Goal: Task Accomplishment & Management: Manage account settings

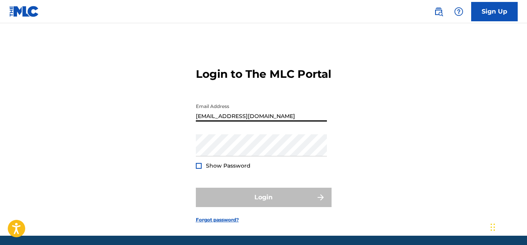
type input "[EMAIL_ADDRESS][DOMAIN_NAME]"
click at [385, 137] on div "Login to The MLC Portal Email Address musicadmin@mstarnita.com Password Show Pa…" at bounding box center [263, 139] width 527 height 193
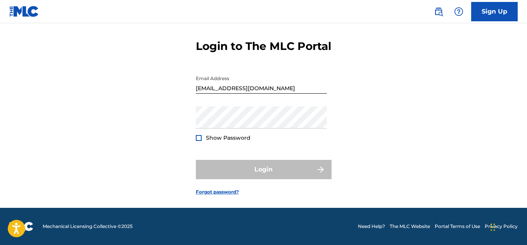
scroll to position [41, 0]
click at [235, 168] on div "Login" at bounding box center [264, 169] width 136 height 19
click at [219, 192] on link "Forgot password?" at bounding box center [217, 192] width 43 height 7
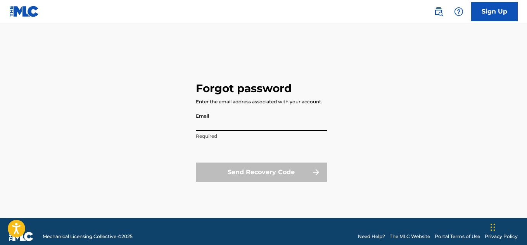
drag, startPoint x: 236, startPoint y: 124, endPoint x: 226, endPoint y: 128, distance: 10.4
click at [226, 128] on input "Email" at bounding box center [261, 120] width 131 height 22
type input "[EMAIL_ADDRESS][DOMAIN_NAME]"
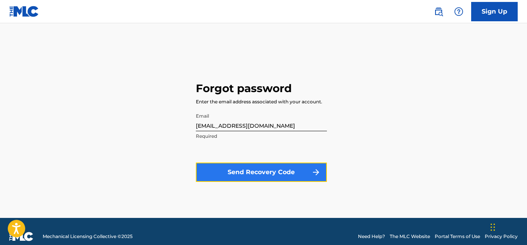
click at [246, 172] on button "Send Recovery Code" at bounding box center [261, 172] width 131 height 19
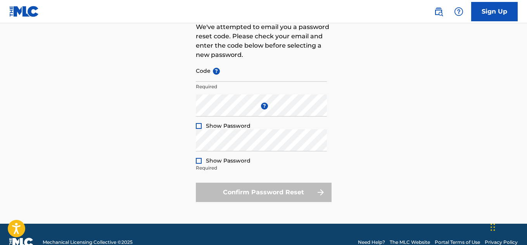
scroll to position [78, 0]
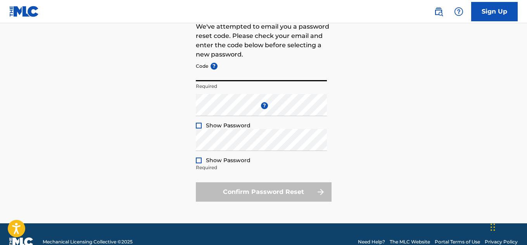
paste input "FP_e05bb866d1b431bd48be8b9968e0"
type input "FP_e05bb866d1b431bd48be8b9968e0"
click at [200, 125] on div at bounding box center [199, 126] width 6 height 6
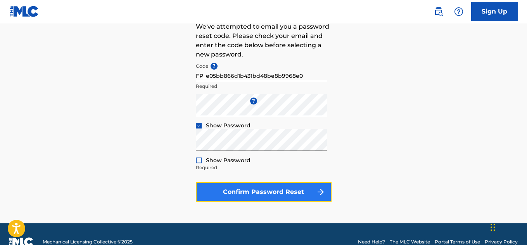
click at [225, 193] on button "Confirm Password Reset" at bounding box center [264, 192] width 136 height 19
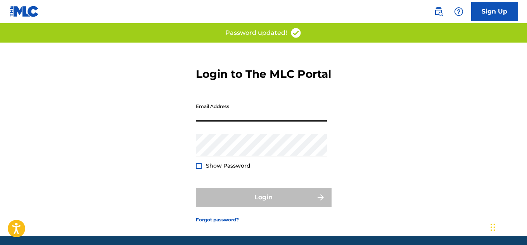
click at [266, 122] on input "Email Address" at bounding box center [261, 111] width 131 height 22
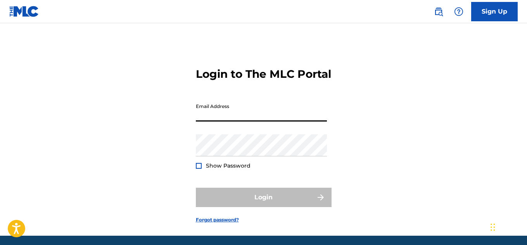
type input "[EMAIL_ADDRESS][DOMAIN_NAME]"
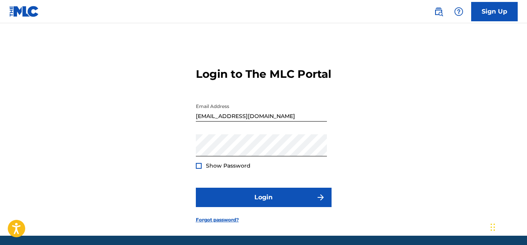
click at [199, 169] on div at bounding box center [199, 166] width 6 height 6
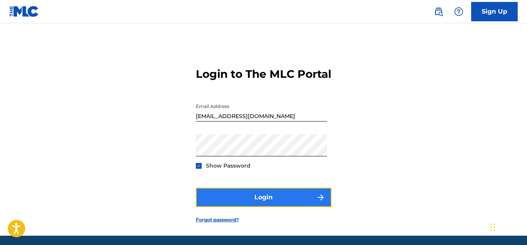
click at [245, 207] on button "Login" at bounding box center [264, 197] width 136 height 19
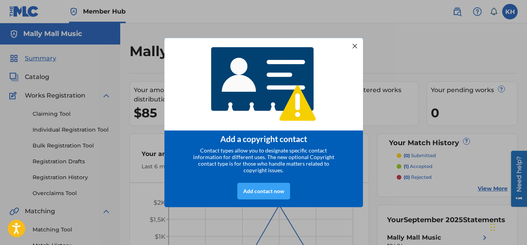
click at [268, 194] on div "Add contact now" at bounding box center [263, 191] width 53 height 17
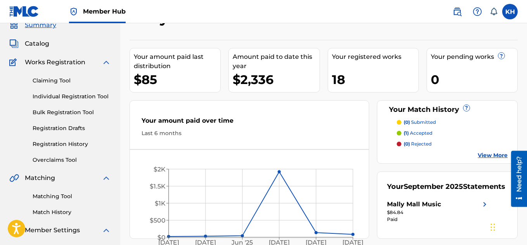
scroll to position [10, 0]
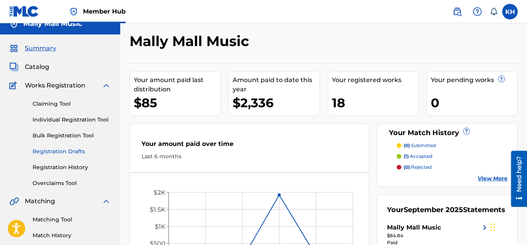
click at [76, 153] on link "Registration Drafts" at bounding box center [72, 152] width 78 height 8
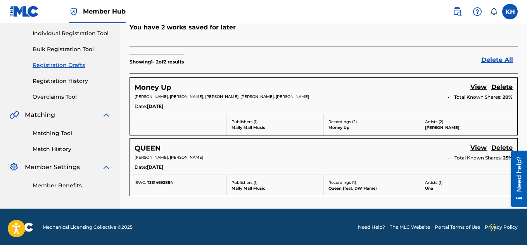
scroll to position [97, 0]
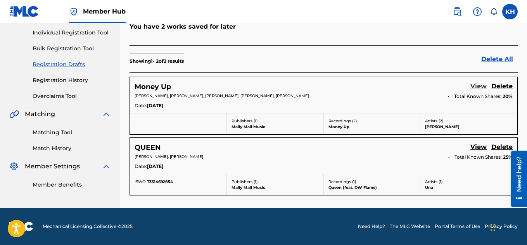
click at [479, 85] on link "View" at bounding box center [478, 87] width 16 height 10
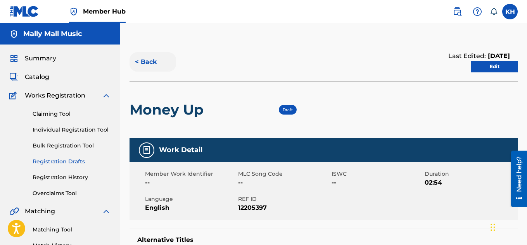
click at [147, 57] on button "< Back" at bounding box center [152, 61] width 47 height 19
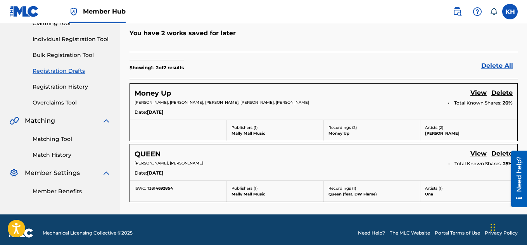
scroll to position [97, 0]
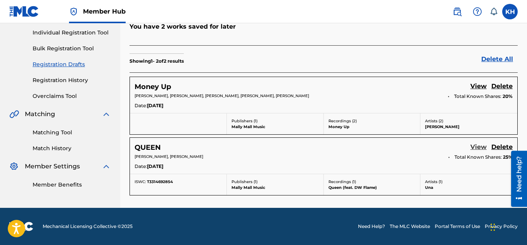
click at [480, 147] on link "View" at bounding box center [478, 148] width 16 height 10
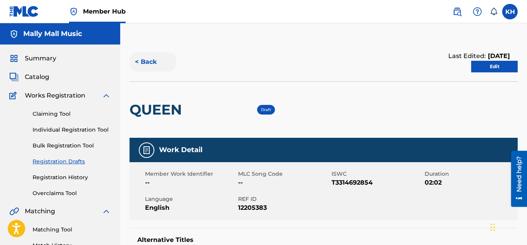
click at [146, 61] on button "< Back" at bounding box center [152, 61] width 47 height 19
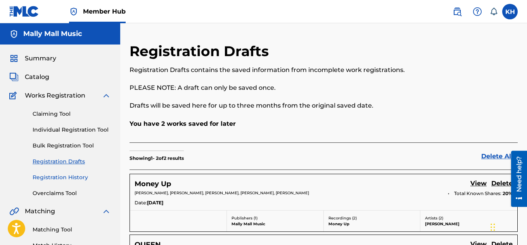
click at [83, 178] on link "Registration History" at bounding box center [72, 178] width 78 height 8
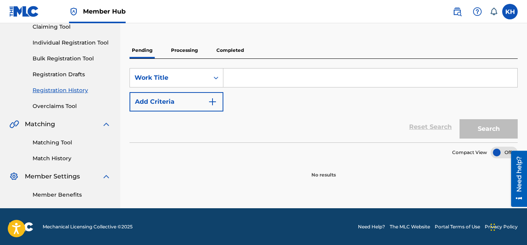
scroll to position [88, 0]
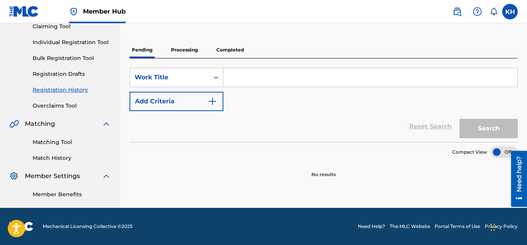
click at [184, 52] on p "Processing" at bounding box center [184, 50] width 31 height 16
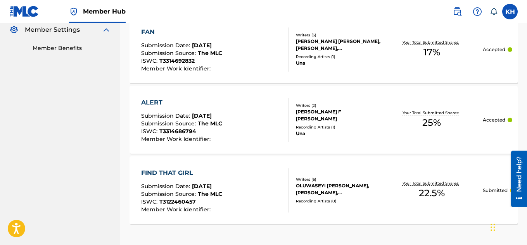
scroll to position [222, 0]
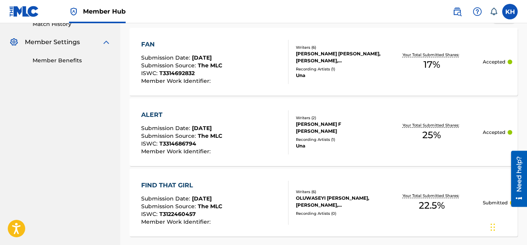
click at [262, 141] on div "ALERT Submission Date : Sep 29, 2025 Submission Source : The MLC ISWC : T331468…" at bounding box center [214, 132] width 147 height 44
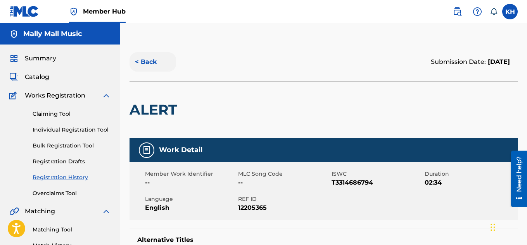
click at [148, 61] on button "< Back" at bounding box center [152, 61] width 47 height 19
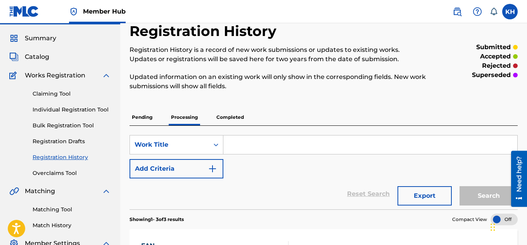
scroll to position [10, 0]
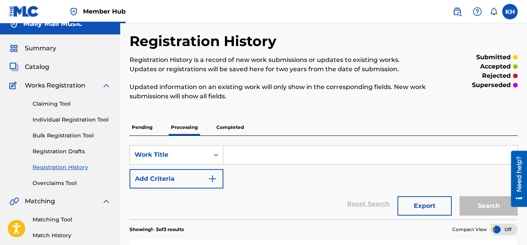
click at [234, 127] on p "Completed" at bounding box center [230, 127] width 32 height 16
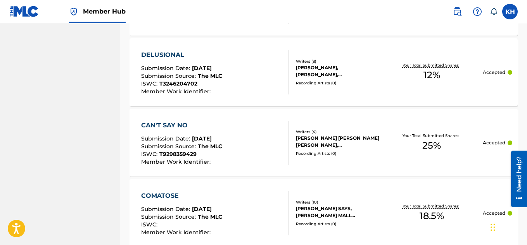
scroll to position [375, 0]
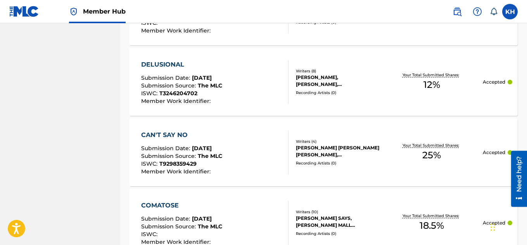
click at [261, 83] on div "DELUSIONAL Submission Date : Aug 25, 2025 Submission Source : The MLC ISWC : T3…" at bounding box center [214, 82] width 147 height 44
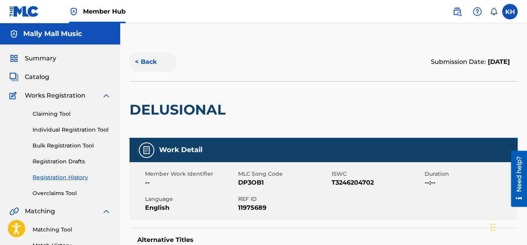
click at [151, 61] on button "< Back" at bounding box center [152, 61] width 47 height 19
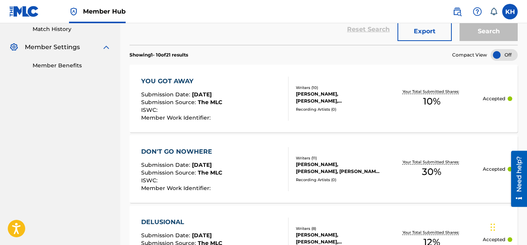
scroll to position [165, 0]
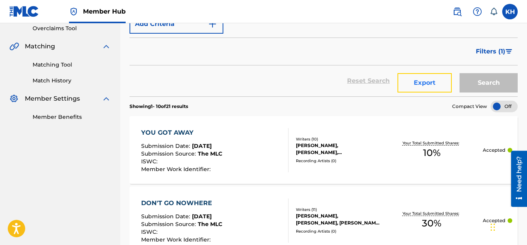
click at [429, 85] on button "Export" at bounding box center [424, 82] width 54 height 19
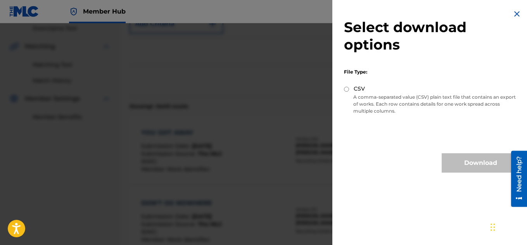
click at [347, 90] on input "CSV" at bounding box center [346, 89] width 5 height 5
radio input "true"
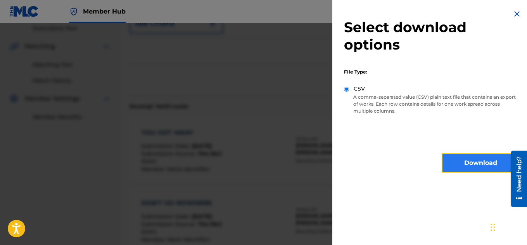
click at [455, 159] on button "Download" at bounding box center [481, 163] width 78 height 19
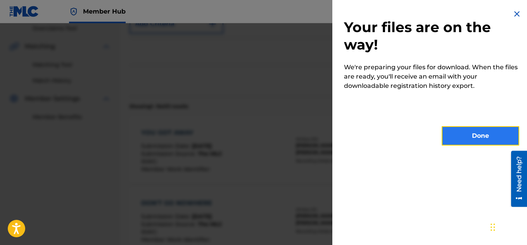
click at [466, 132] on button "Done" at bounding box center [481, 135] width 78 height 19
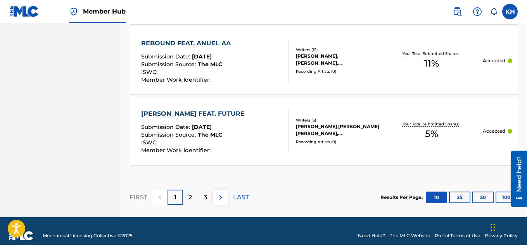
scroll to position [824, 0]
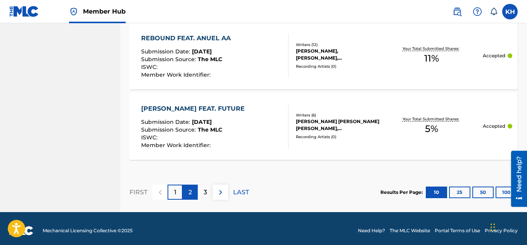
click at [195, 192] on div "2" at bounding box center [190, 192] width 15 height 15
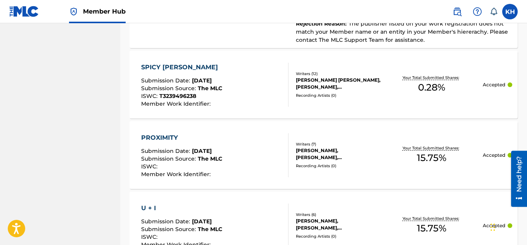
scroll to position [592, 0]
click at [270, 153] on div "PROXIMITY Submission Date : May 09, 2024 Submission Source : The MLC ISWC : Mem…" at bounding box center [214, 156] width 147 height 44
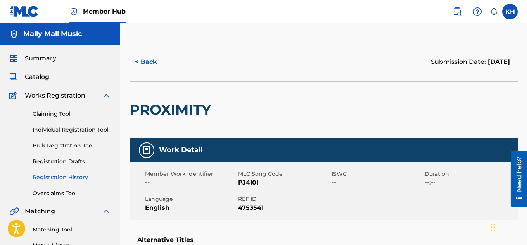
click at [145, 150] on img at bounding box center [146, 150] width 9 height 9
drag, startPoint x: 148, startPoint y: 65, endPoint x: 170, endPoint y: 97, distance: 38.5
click at [170, 97] on div "< Back Submission Date: May 09, 2024 PROXIMITY" at bounding box center [323, 90] width 388 height 95
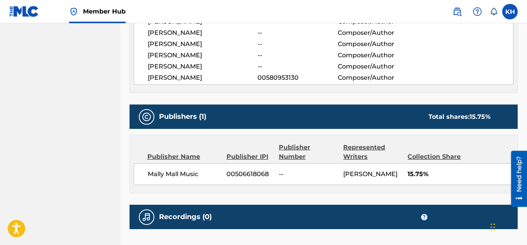
scroll to position [319, 0]
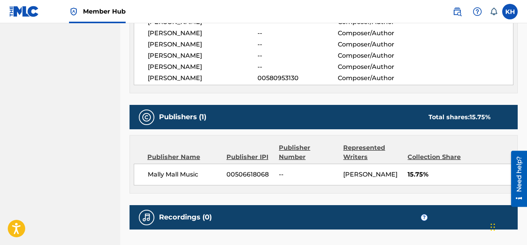
click at [457, 122] on div "Total shares: 15.75 %" at bounding box center [459, 117] width 62 height 9
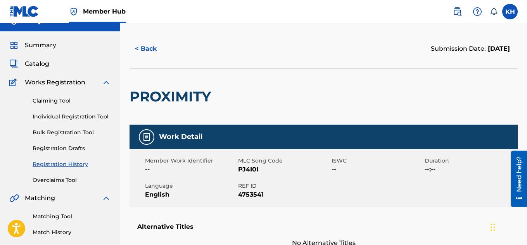
scroll to position [0, 0]
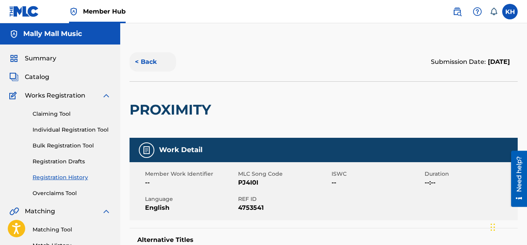
click at [147, 63] on button "< Back" at bounding box center [152, 61] width 47 height 19
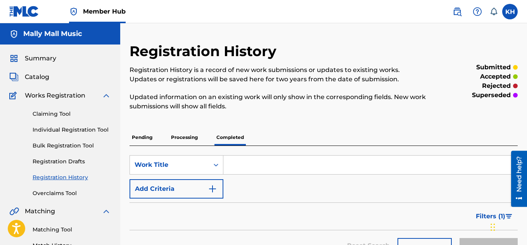
scroll to position [88, 0]
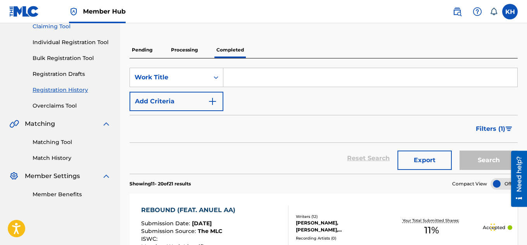
click at [62, 27] on link "Claiming Tool" at bounding box center [72, 26] width 78 height 8
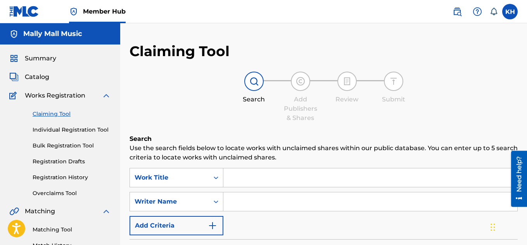
click at [232, 178] on input "Search Form" at bounding box center [370, 178] width 294 height 19
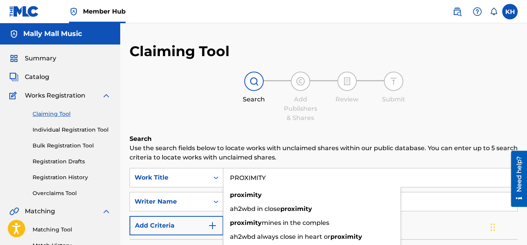
type input "PROXIMITY"
click at [363, 161] on p "Use the search fields below to locate works with unclaimed shares within our pu…" at bounding box center [323, 153] width 388 height 19
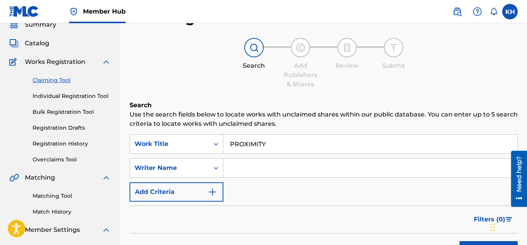
scroll to position [78, 0]
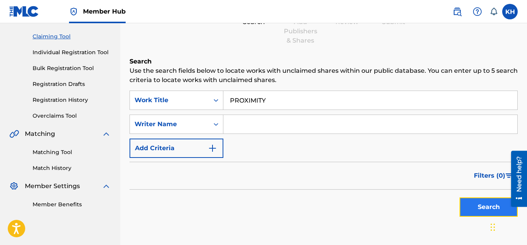
click at [478, 212] on button "Search" at bounding box center [488, 207] width 58 height 19
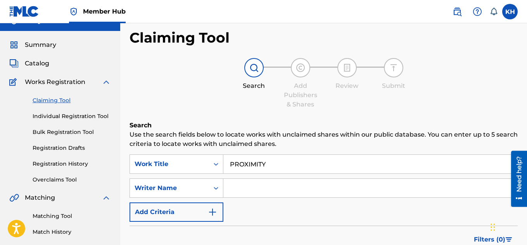
scroll to position [0, 0]
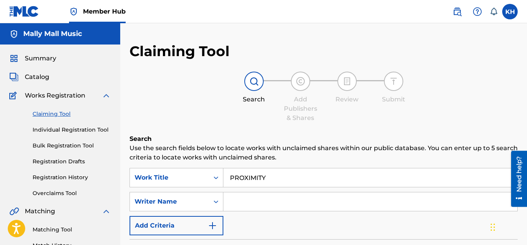
click at [253, 205] on input "Search Form" at bounding box center [370, 202] width 294 height 19
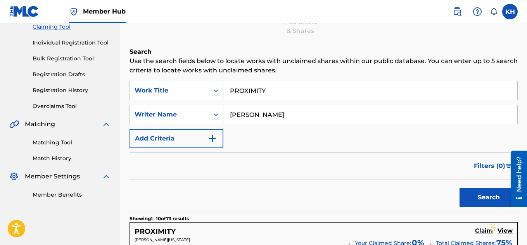
scroll to position [155, 0]
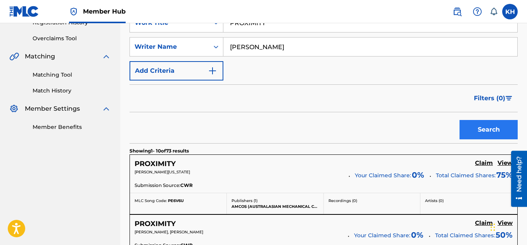
type input "JAMAL RASHID"
click at [486, 136] on button "Search" at bounding box center [488, 129] width 58 height 19
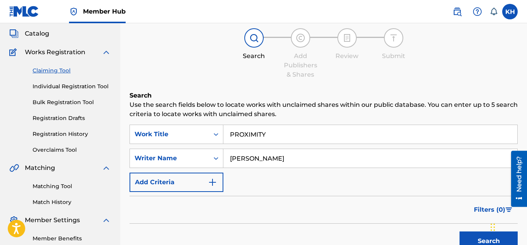
scroll to position [24, 0]
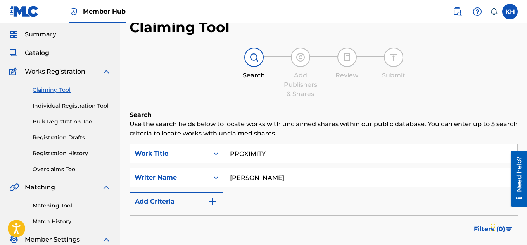
click at [292, 183] on input "JAMAL RASHID" at bounding box center [370, 178] width 294 height 19
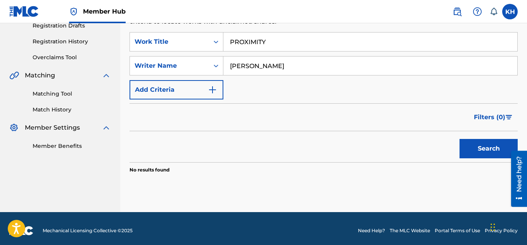
scroll to position [140, 0]
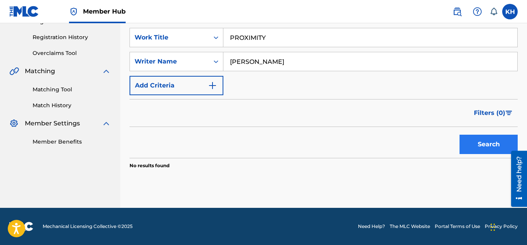
type input "[PERSON_NAME]"
click at [482, 145] on button "Search" at bounding box center [488, 144] width 58 height 19
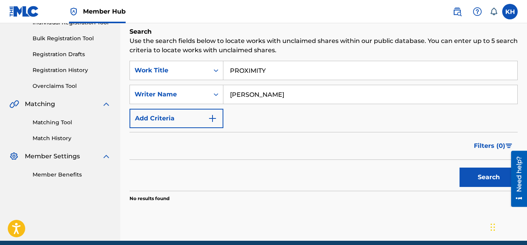
scroll to position [63, 0]
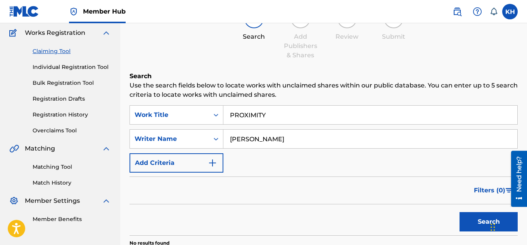
click at [273, 138] on input "[PERSON_NAME]" at bounding box center [370, 139] width 294 height 19
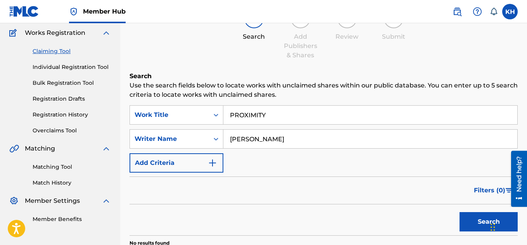
click at [273, 138] on input "[PERSON_NAME]" at bounding box center [370, 139] width 294 height 19
click at [216, 139] on icon "Search Form" at bounding box center [216, 139] width 5 height 3
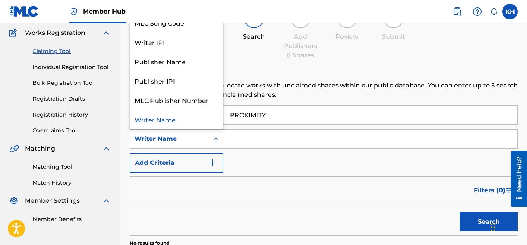
scroll to position [0, 0]
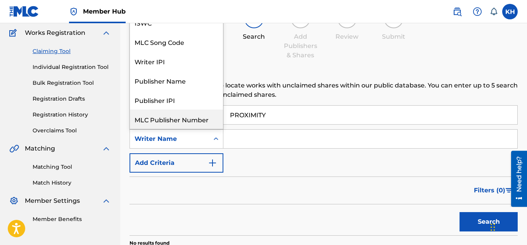
click at [270, 141] on input "Search Form" at bounding box center [370, 139] width 294 height 19
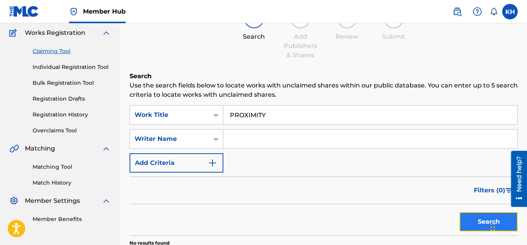
click at [474, 223] on button "Search" at bounding box center [488, 221] width 58 height 19
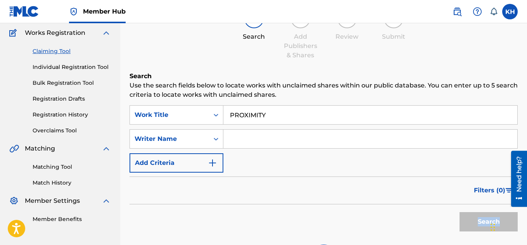
click at [474, 223] on div "Search" at bounding box center [487, 220] width 62 height 31
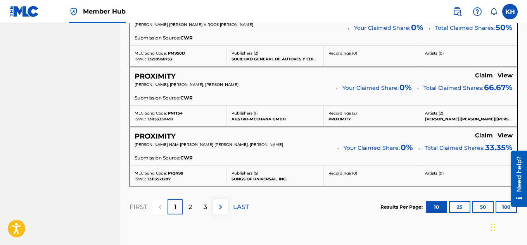
scroll to position [722, 0]
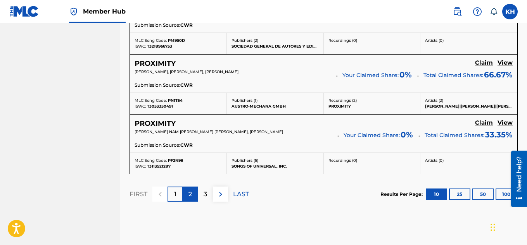
click at [192, 194] on p "2" at bounding box center [189, 194] width 3 height 9
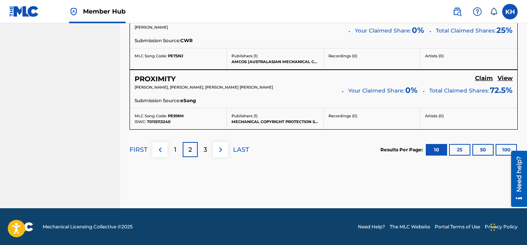
scroll to position [773, 0]
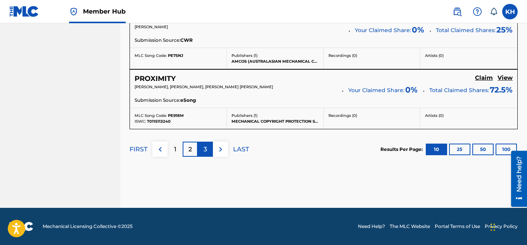
click at [206, 153] on p "3" at bounding box center [205, 149] width 3 height 9
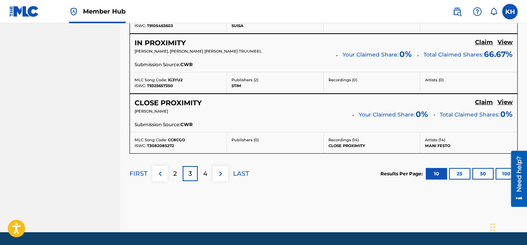
scroll to position [760, 0]
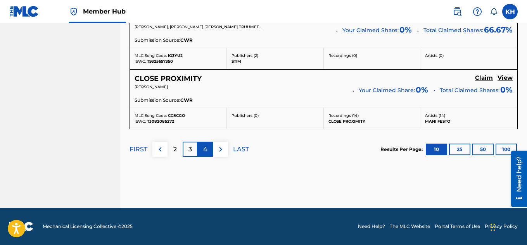
click at [209, 152] on div "4" at bounding box center [205, 149] width 15 height 15
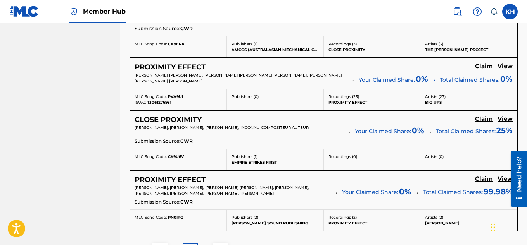
scroll to position [751, 0]
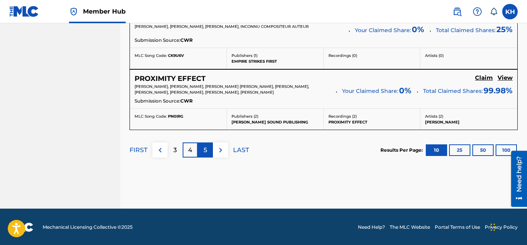
click at [209, 148] on div "5" at bounding box center [205, 150] width 15 height 15
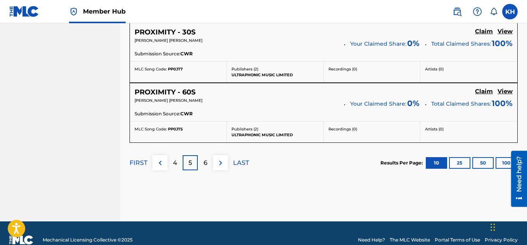
scroll to position [750, 0]
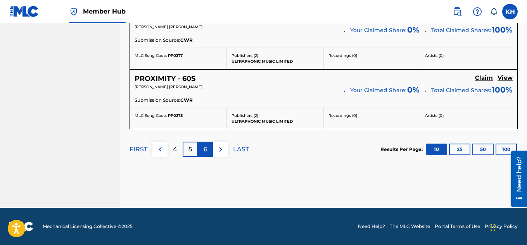
click at [206, 152] on p "6" at bounding box center [206, 149] width 4 height 9
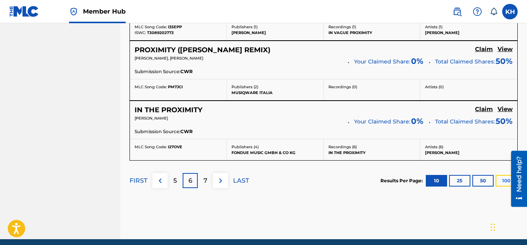
click at [501, 181] on button "100" at bounding box center [505, 181] width 21 height 12
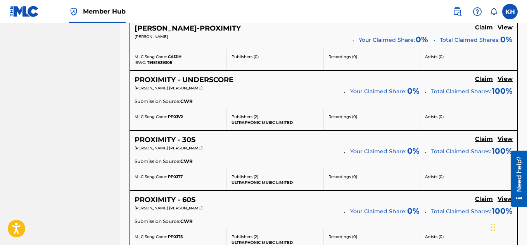
scroll to position [2943, 0]
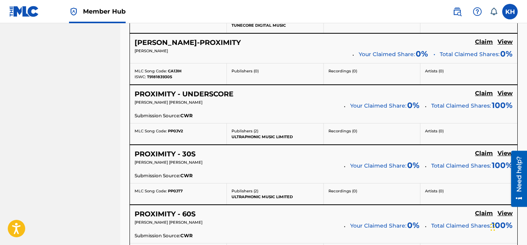
drag, startPoint x: 529, startPoint y: 110, endPoint x: 9, endPoint y: 9, distance: 529.7
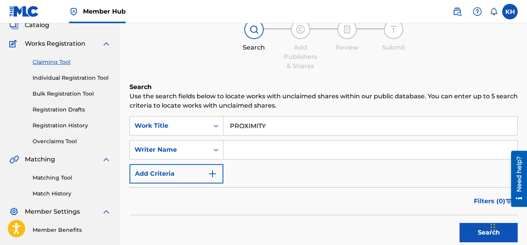
scroll to position [0, 0]
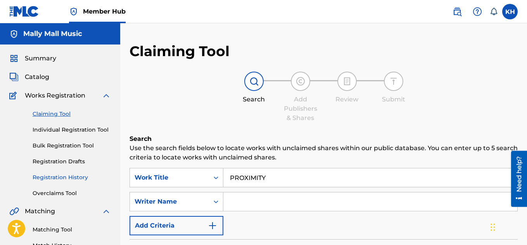
click at [76, 176] on link "Registration History" at bounding box center [72, 178] width 78 height 8
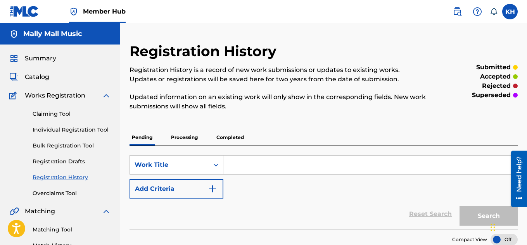
click at [224, 135] on p "Completed" at bounding box center [230, 137] width 32 height 16
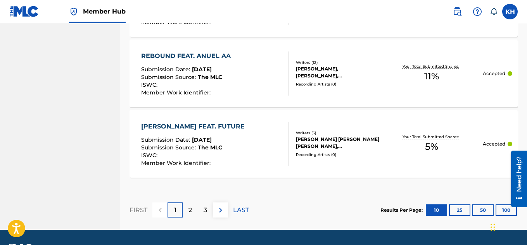
scroll to position [829, 0]
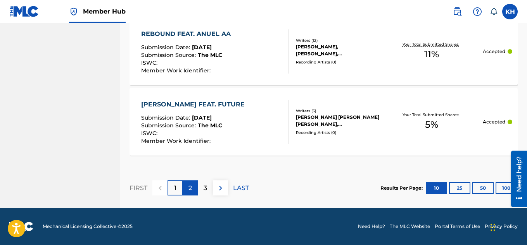
click at [189, 188] on p "2" at bounding box center [189, 188] width 3 height 9
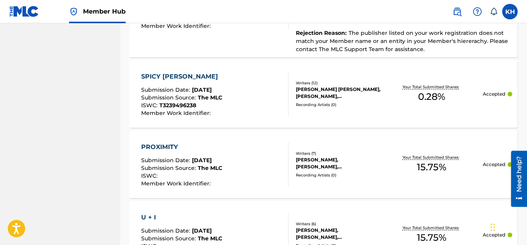
scroll to position [596, 0]
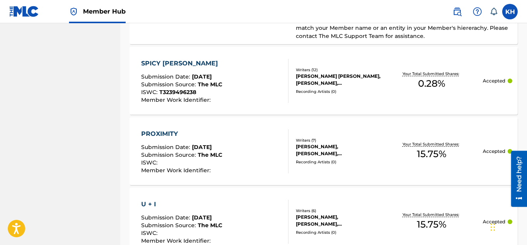
click at [199, 154] on span "The MLC" at bounding box center [210, 155] width 24 height 7
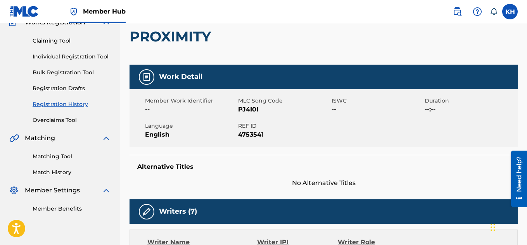
scroll to position [78, 0]
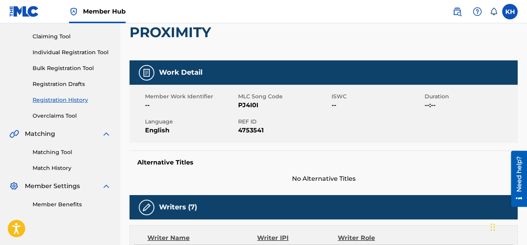
click at [249, 106] on span "PJ4I0I" at bounding box center [283, 105] width 91 height 9
copy span "PJ4I0I"
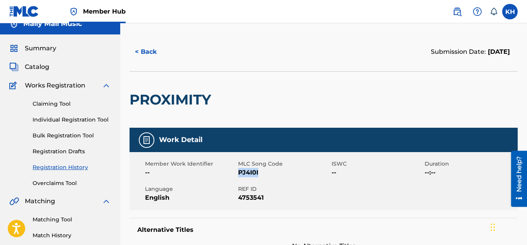
scroll to position [0, 0]
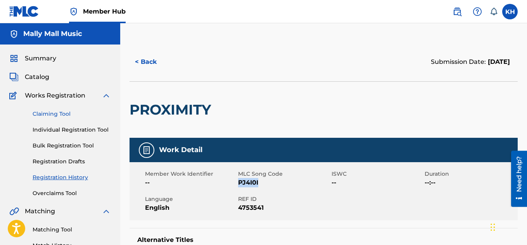
click at [62, 116] on link "Claiming Tool" at bounding box center [72, 114] width 78 height 8
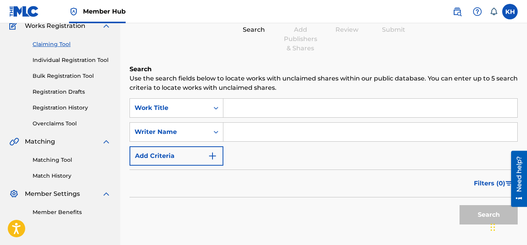
scroll to position [78, 0]
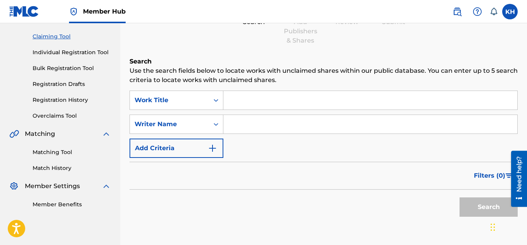
click at [234, 108] on input "Search Form" at bounding box center [370, 100] width 294 height 19
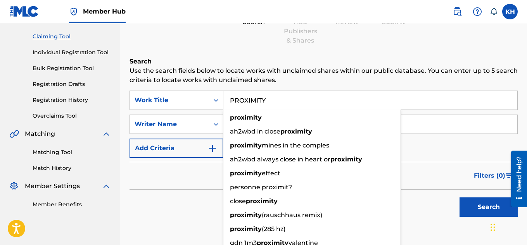
type input "PROXIMITY"
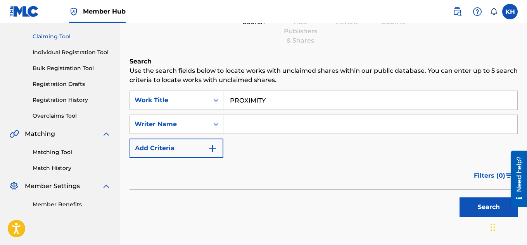
click at [430, 127] on input "Search Form" at bounding box center [370, 124] width 294 height 19
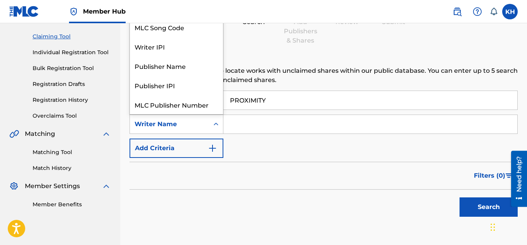
click at [216, 126] on icon "Search Form" at bounding box center [216, 125] width 8 height 8
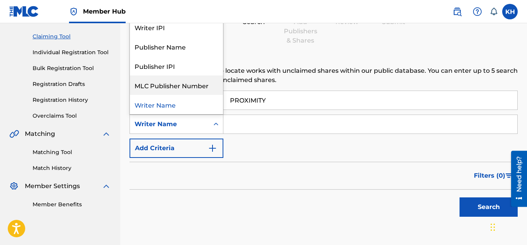
click at [197, 85] on div "MLC Publisher Number" at bounding box center [176, 85] width 93 height 19
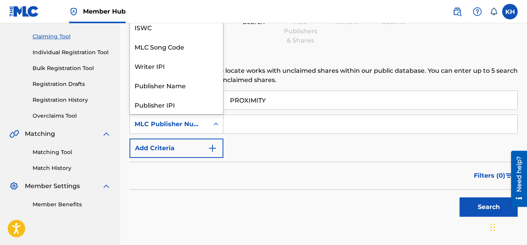
click at [216, 125] on icon "Search Form" at bounding box center [216, 125] width 8 height 8
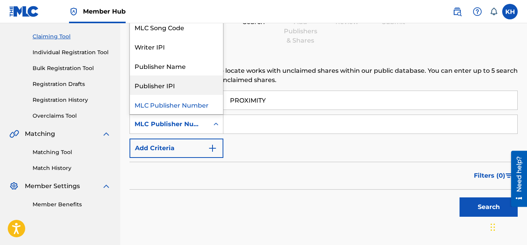
scroll to position [0, 0]
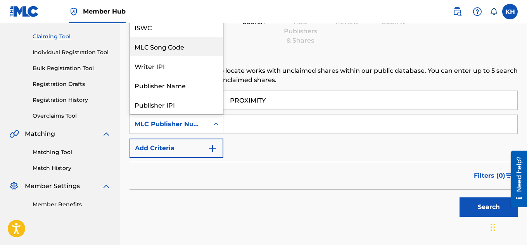
click at [183, 52] on div "MLC Song Code" at bounding box center [176, 46] width 93 height 19
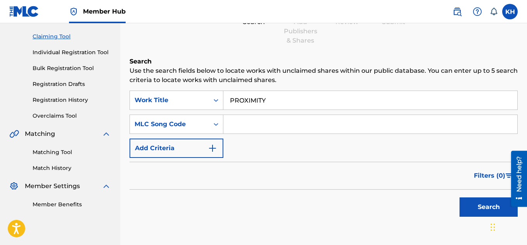
paste input "PJ4I0I"
type input "PJ4I0I"
click at [481, 207] on button "Search" at bounding box center [488, 207] width 58 height 19
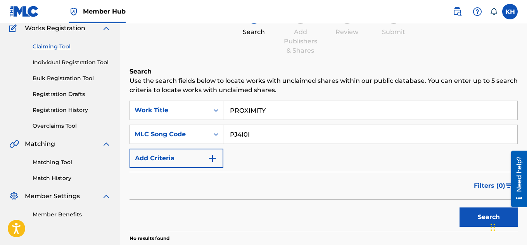
scroll to position [78, 0]
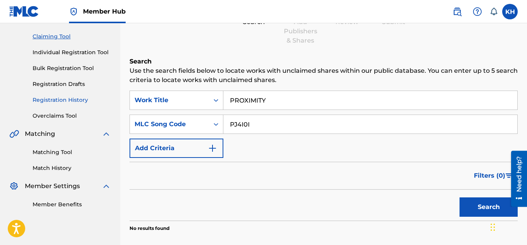
click at [76, 102] on link "Registration History" at bounding box center [72, 100] width 78 height 8
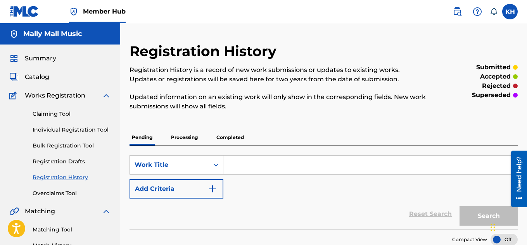
click at [231, 135] on p "Completed" at bounding box center [230, 137] width 32 height 16
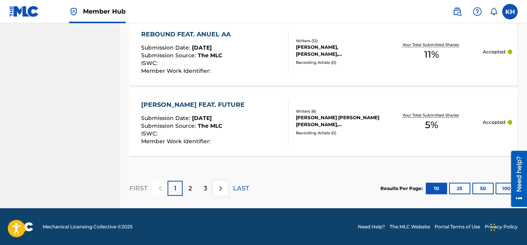
scroll to position [829, 0]
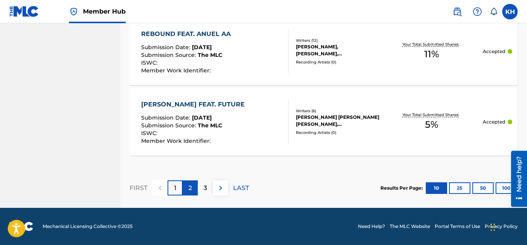
click at [192, 188] on p "2" at bounding box center [189, 188] width 3 height 9
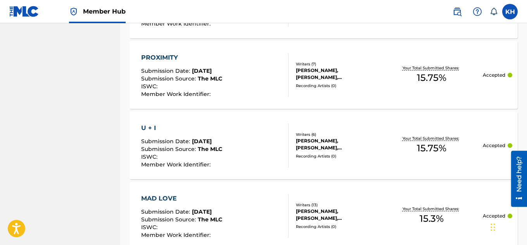
scroll to position [659, 0]
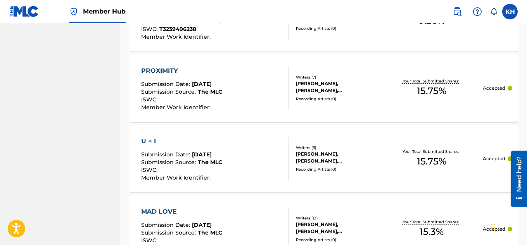
click at [222, 103] on div "ISWC :" at bounding box center [181, 101] width 81 height 8
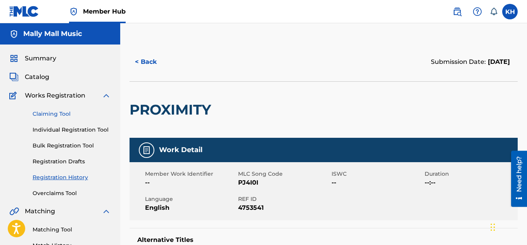
click at [63, 112] on link "Claiming Tool" at bounding box center [72, 114] width 78 height 8
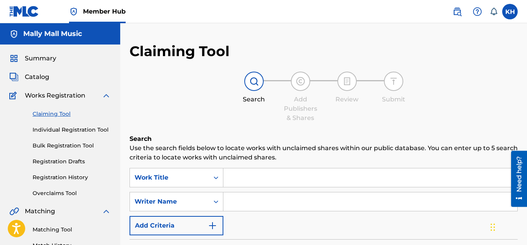
click at [232, 175] on input "Search Form" at bounding box center [370, 178] width 294 height 19
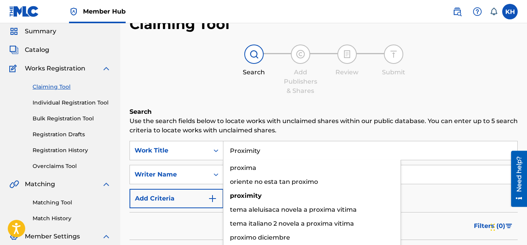
scroll to position [39, 0]
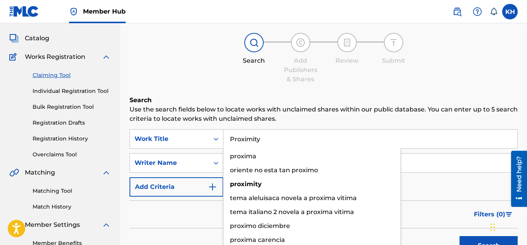
type input "Proximity"
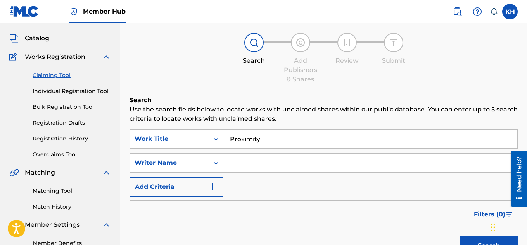
click at [427, 162] on input "Search Form" at bounding box center [370, 163] width 294 height 19
type input "PJ4I0I"
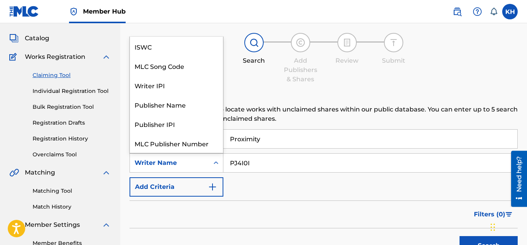
click at [214, 164] on icon "Search Form" at bounding box center [216, 163] width 8 height 8
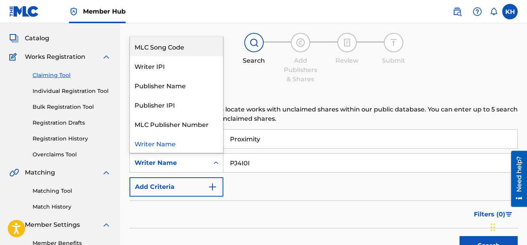
click at [167, 43] on div "MLC Song Code" at bounding box center [176, 46] width 93 height 19
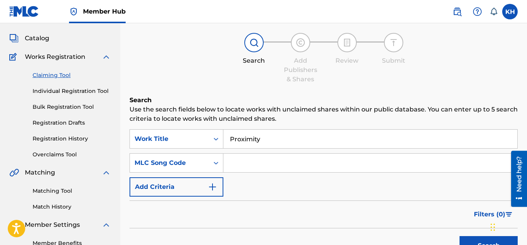
click at [241, 166] on input "Search Form" at bounding box center [370, 163] width 294 height 19
click at [218, 164] on icon "Search Form" at bounding box center [216, 163] width 8 height 8
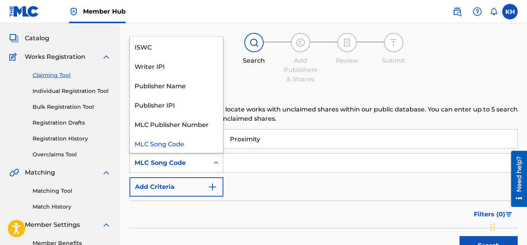
click at [244, 165] on input "Search Form" at bounding box center [370, 163] width 294 height 19
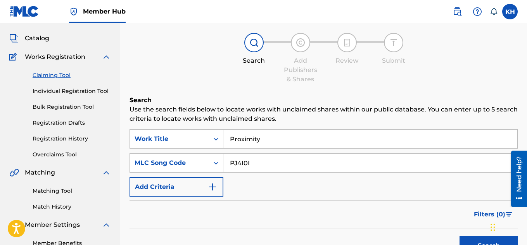
click at [322, 197] on div "SearchWithCriteria16827ed2-242d-48b0-9a39-466f847f7e53 Work Title Proximity Sea…" at bounding box center [323, 162] width 388 height 67
click at [477, 239] on button "Search" at bounding box center [488, 246] width 58 height 19
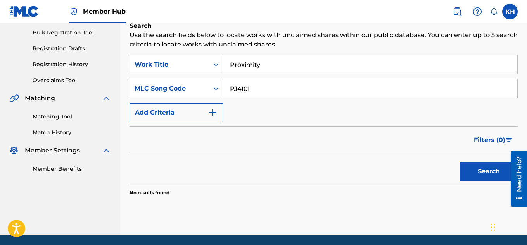
scroll to position [102, 0]
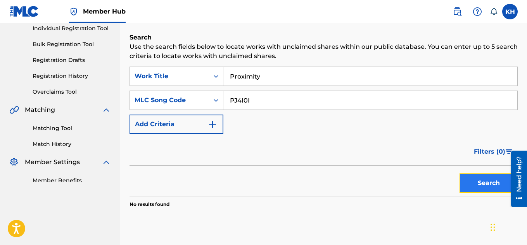
click at [470, 186] on button "Search" at bounding box center [488, 183] width 58 height 19
click at [251, 102] on input "PJ4I0I" at bounding box center [370, 100] width 294 height 19
type input "j"
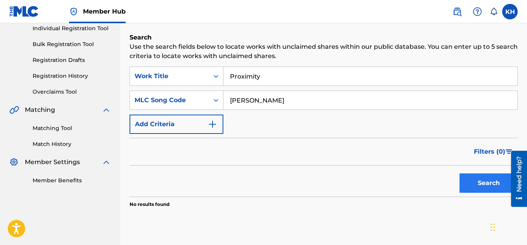
type input "Jamal Rashid"
click at [482, 183] on button "Search" at bounding box center [488, 183] width 58 height 19
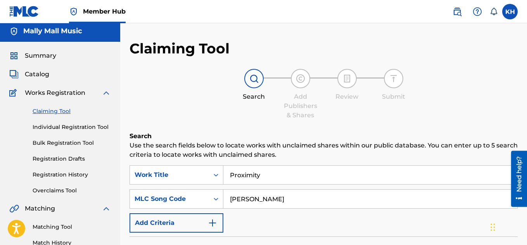
scroll to position [0, 0]
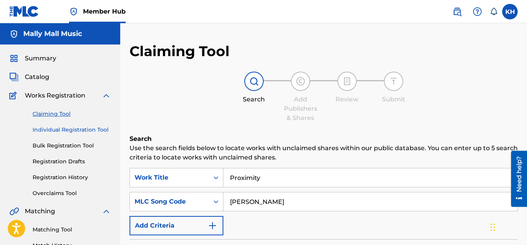
click at [55, 131] on link "Individual Registration Tool" at bounding box center [72, 130] width 78 height 8
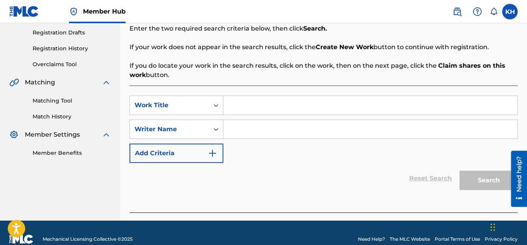
scroll to position [142, 0]
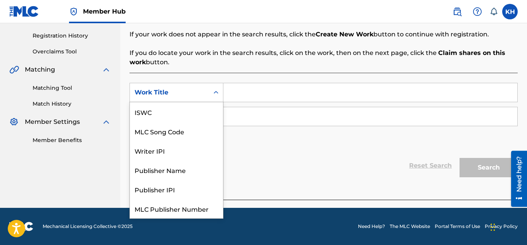
click at [221, 95] on div "Search Form" at bounding box center [216, 93] width 14 height 14
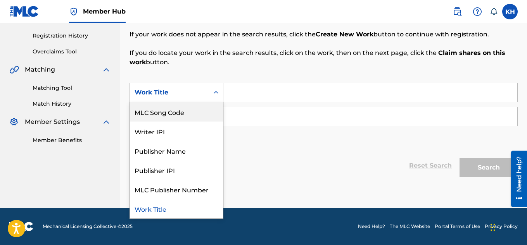
click at [166, 112] on div "MLC Song Code" at bounding box center [176, 111] width 93 height 19
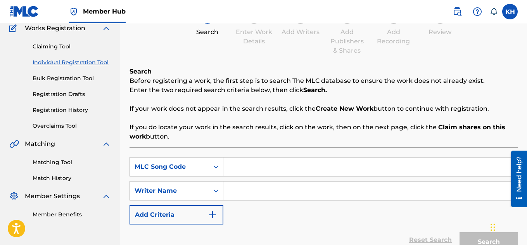
scroll to position [26, 0]
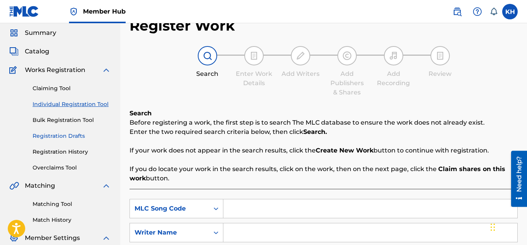
click at [69, 133] on link "Registration Drafts" at bounding box center [72, 136] width 78 height 8
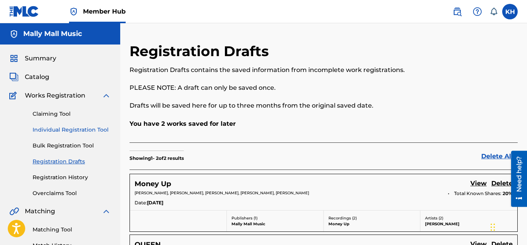
click at [76, 133] on link "Individual Registration Tool" at bounding box center [72, 130] width 78 height 8
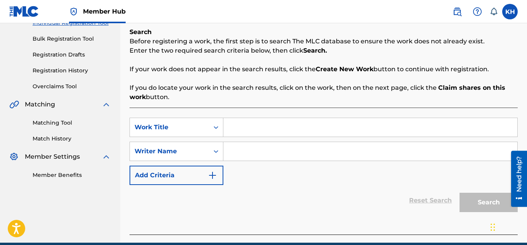
scroll to position [64, 0]
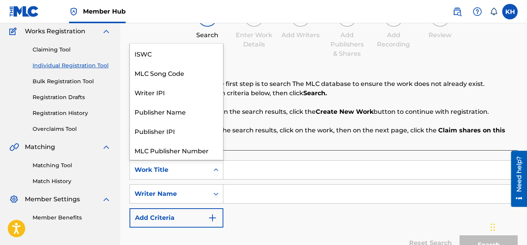
click at [214, 174] on div "Search Form" at bounding box center [216, 170] width 14 height 14
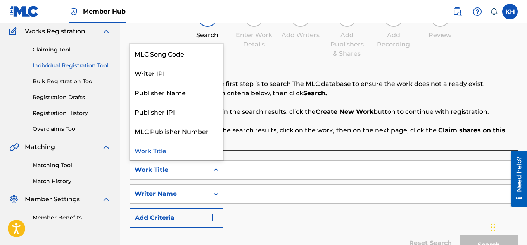
click at [254, 163] on input "Search Form" at bounding box center [370, 170] width 294 height 19
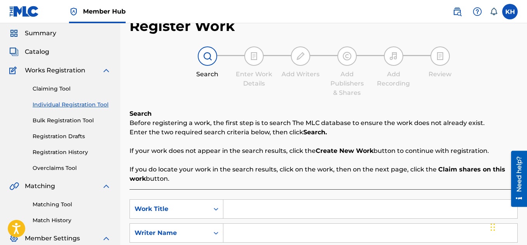
scroll to position [0, 0]
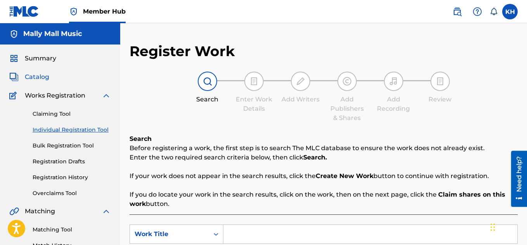
click at [43, 78] on span "Catalog" at bounding box center [37, 77] width 24 height 9
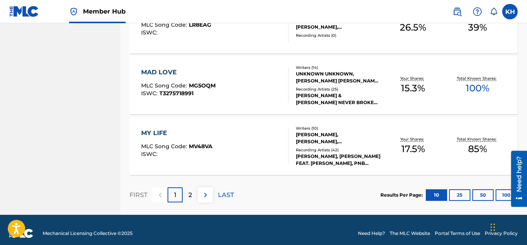
scroll to position [642, 0]
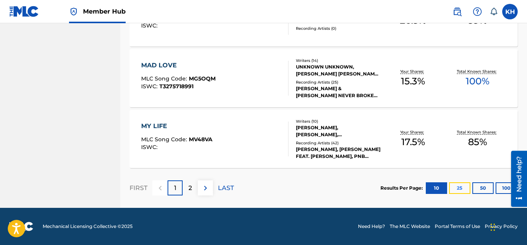
click at [463, 188] on button "25" at bounding box center [459, 189] width 21 height 12
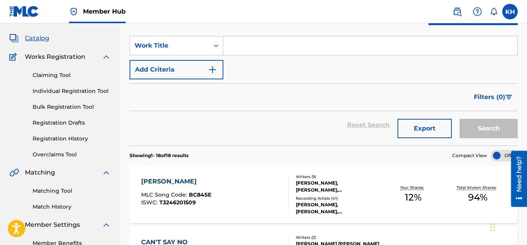
scroll to position [0, 0]
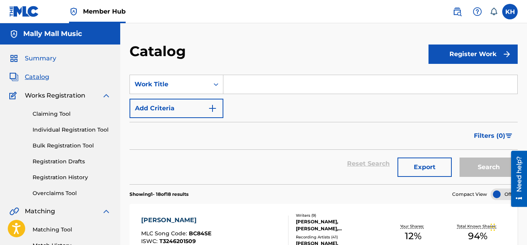
click at [45, 59] on span "Summary" at bounding box center [40, 58] width 31 height 9
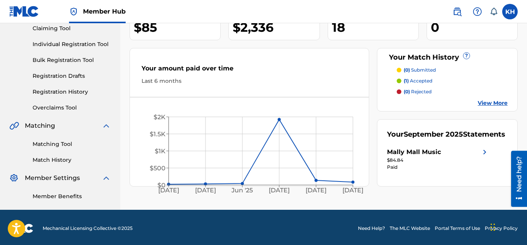
scroll to position [88, 0]
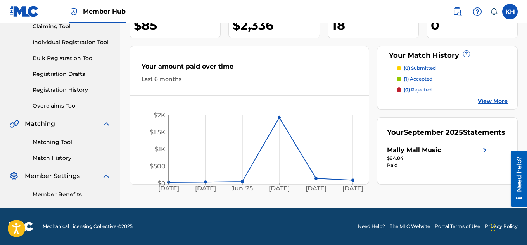
click at [415, 155] on div "Mally Mall Music" at bounding box center [414, 150] width 54 height 9
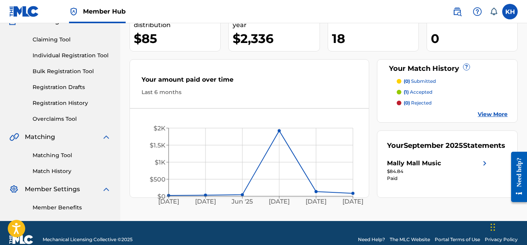
scroll to position [88, 0]
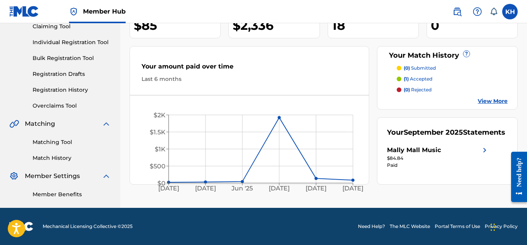
click at [435, 155] on div "Mally Mall Music" at bounding box center [414, 150] width 54 height 9
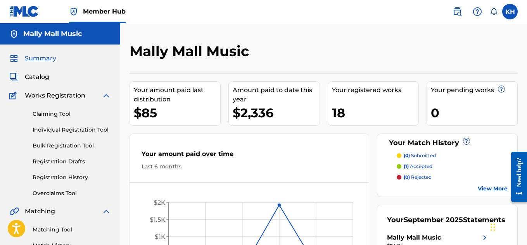
click at [416, 167] on p "(1) accepted" at bounding box center [418, 166] width 29 height 7
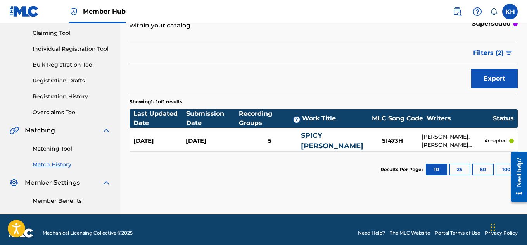
scroll to position [88, 0]
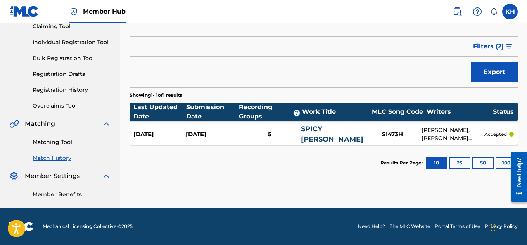
click at [271, 135] on div "5" at bounding box center [269, 134] width 63 height 9
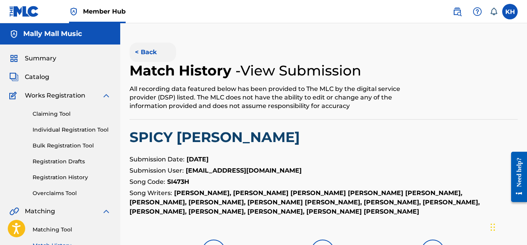
click at [143, 54] on button "< Back" at bounding box center [152, 52] width 47 height 19
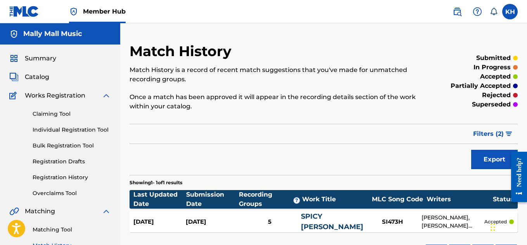
click at [105, 95] on img at bounding box center [106, 95] width 9 height 9
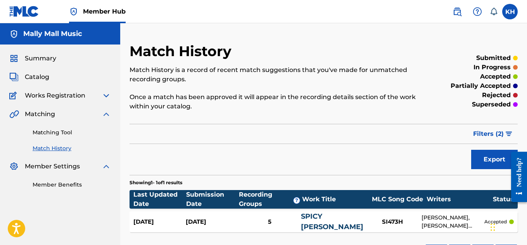
click at [106, 95] on img at bounding box center [106, 95] width 9 height 9
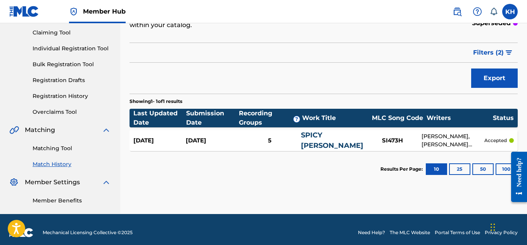
scroll to position [88, 0]
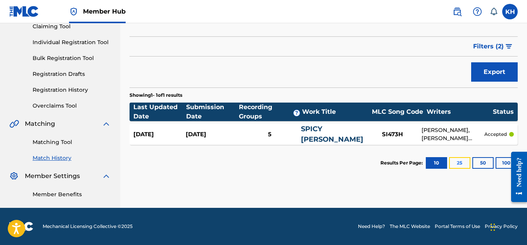
click at [458, 162] on button "25" at bounding box center [459, 163] width 21 height 12
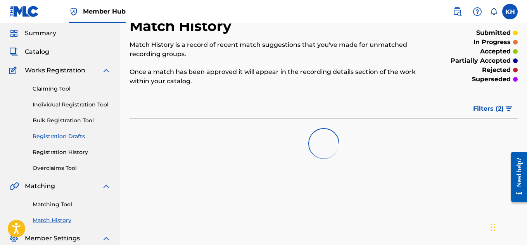
scroll to position [39, 0]
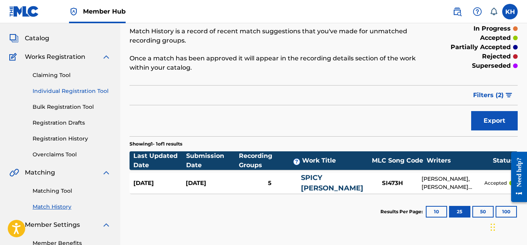
click at [80, 93] on link "Individual Registration Tool" at bounding box center [72, 91] width 78 height 8
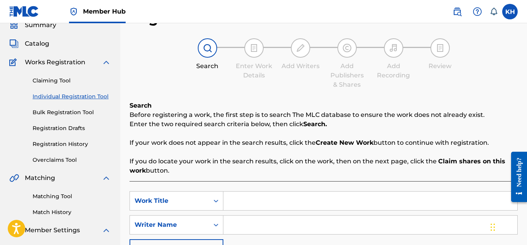
scroll to position [26, 0]
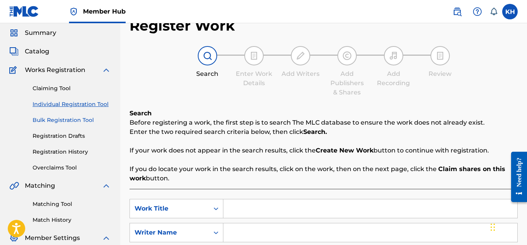
click at [55, 121] on link "Bulk Registration Tool" at bounding box center [72, 120] width 78 height 8
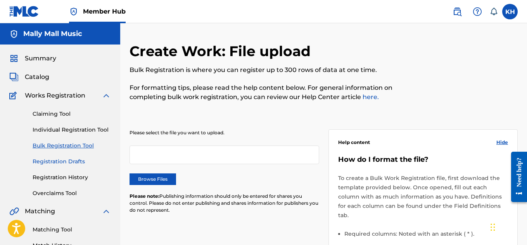
click at [67, 159] on link "Registration Drafts" at bounding box center [72, 162] width 78 height 8
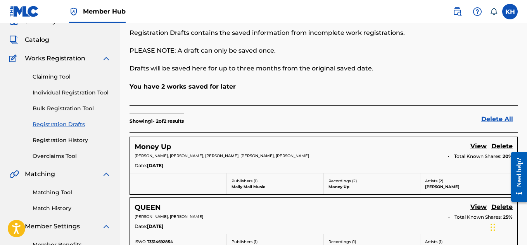
scroll to position [97, 0]
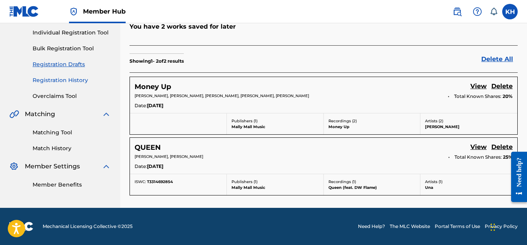
click at [72, 81] on link "Registration History" at bounding box center [72, 80] width 78 height 8
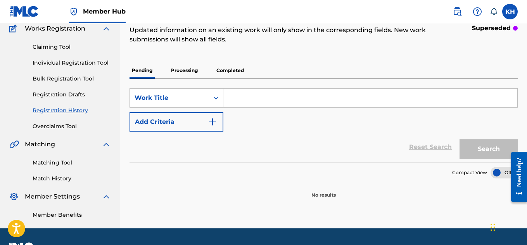
scroll to position [78, 0]
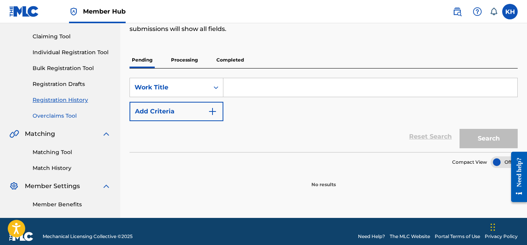
click at [71, 114] on link "Overclaims Tool" at bounding box center [72, 116] width 78 height 8
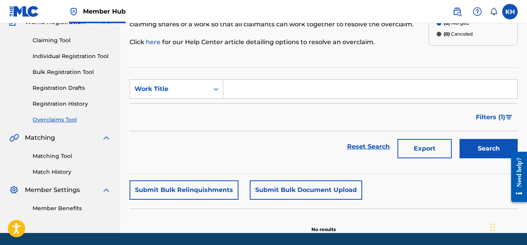
scroll to position [60, 0]
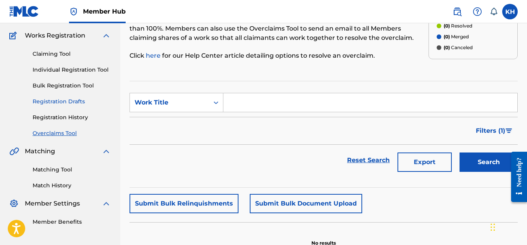
click at [76, 104] on link "Registration Drafts" at bounding box center [72, 102] width 78 height 8
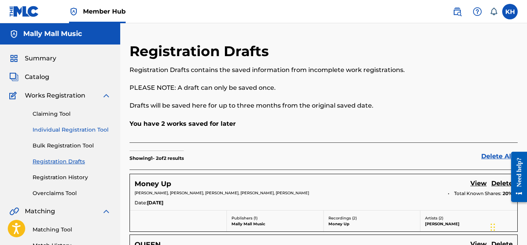
click at [79, 132] on link "Individual Registration Tool" at bounding box center [72, 130] width 78 height 8
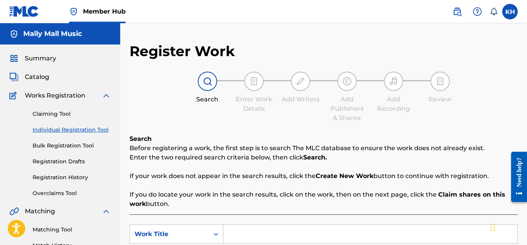
click at [26, 14] on img at bounding box center [24, 11] width 30 height 11
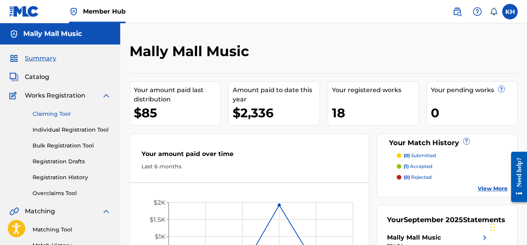
click at [64, 115] on link "Claiming Tool" at bounding box center [72, 114] width 78 height 8
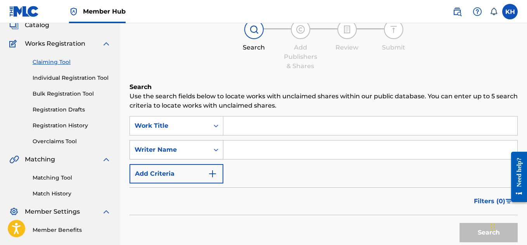
scroll to position [39, 0]
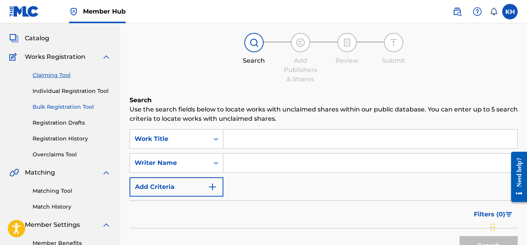
click at [71, 107] on link "Bulk Registration Tool" at bounding box center [72, 107] width 78 height 8
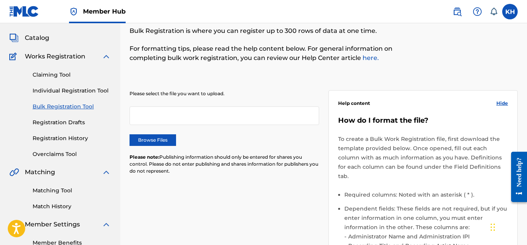
scroll to position [39, 0]
click at [71, 126] on link "Registration Drafts" at bounding box center [72, 123] width 78 height 8
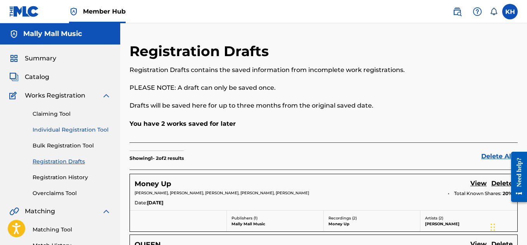
click at [80, 131] on link "Individual Registration Tool" at bounding box center [72, 130] width 78 height 8
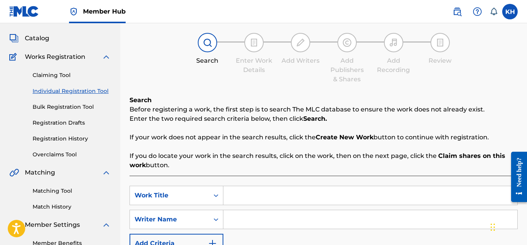
scroll to position [78, 0]
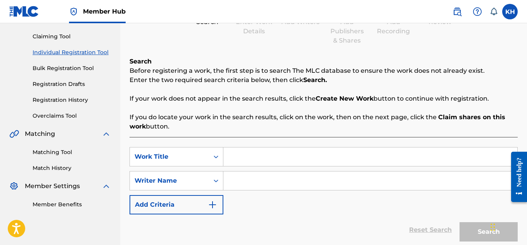
click at [243, 155] on input "Search Form" at bounding box center [370, 157] width 294 height 19
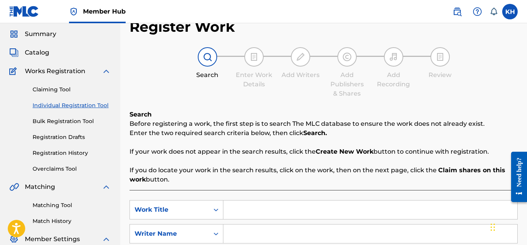
scroll to position [0, 0]
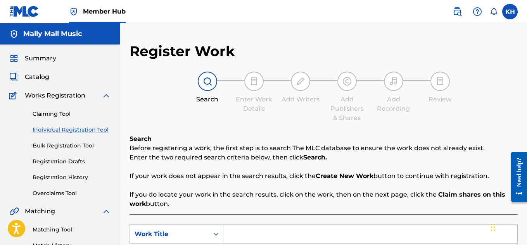
click at [50, 35] on h5 "Mally Mall Music" at bounding box center [52, 33] width 59 height 9
click at [14, 32] on img at bounding box center [13, 33] width 9 height 9
click at [42, 74] on span "Catalog" at bounding box center [37, 77] width 24 height 9
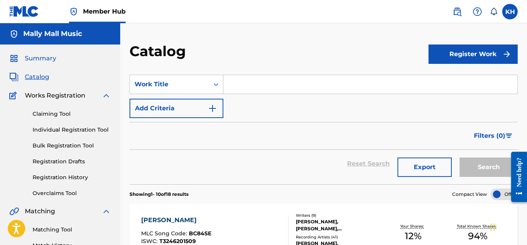
click at [50, 58] on span "Summary" at bounding box center [40, 58] width 31 height 9
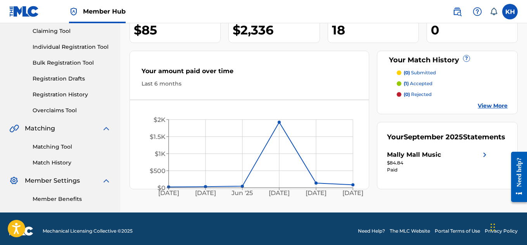
scroll to position [88, 0]
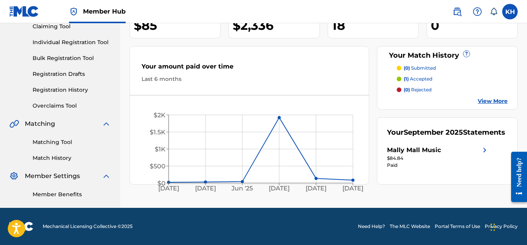
click at [483, 155] on img at bounding box center [484, 150] width 9 height 9
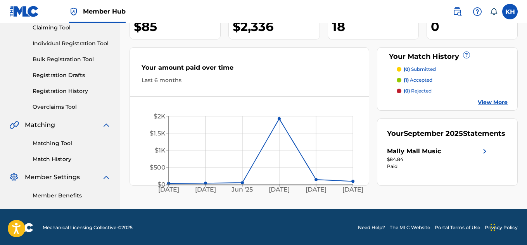
scroll to position [88, 0]
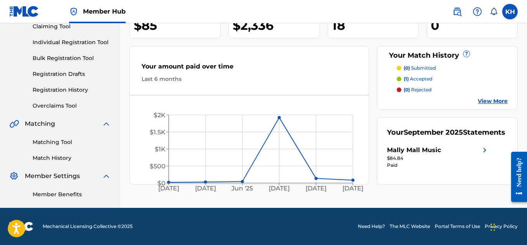
click at [428, 155] on div "Mally Mall Music" at bounding box center [414, 150] width 54 height 9
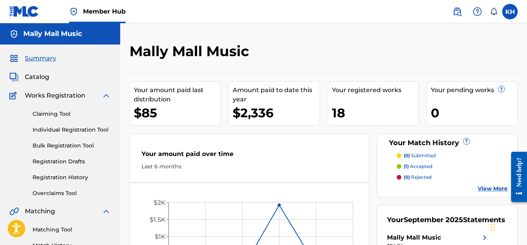
click at [248, 108] on div "$2,336" at bounding box center [276, 112] width 86 height 17
click at [154, 103] on div "Your amount paid last distribution" at bounding box center [177, 95] width 86 height 19
click at [106, 96] on img at bounding box center [106, 95] width 9 height 9
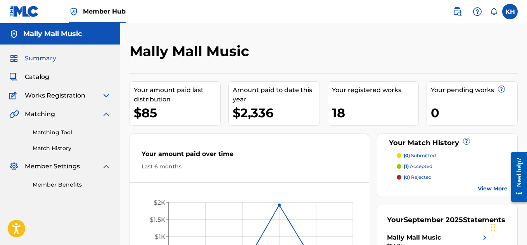
click at [106, 97] on img at bounding box center [106, 95] width 9 height 9
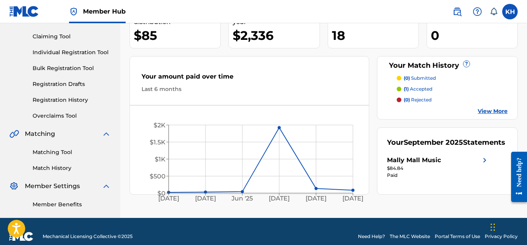
scroll to position [88, 0]
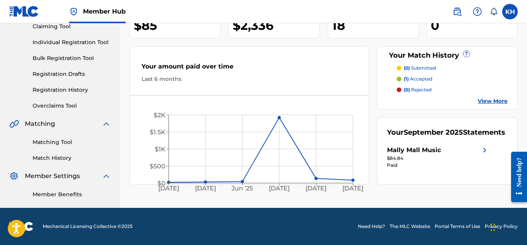
click at [418, 155] on div "Mally Mall Music" at bounding box center [414, 150] width 54 height 9
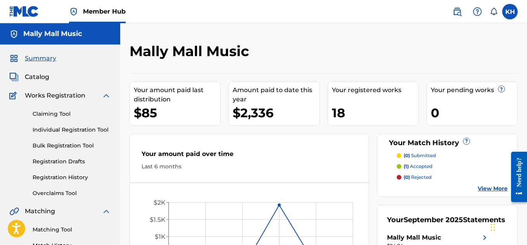
click at [109, 14] on span "Member Hub" at bounding box center [104, 11] width 43 height 9
click at [495, 14] on icon at bounding box center [494, 12] width 8 height 8
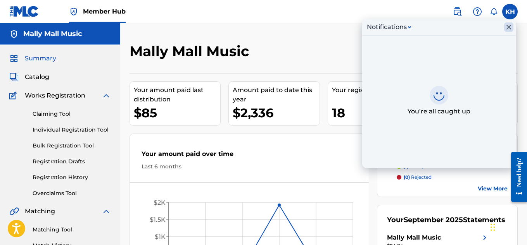
click at [508, 27] on icon "Close Inbox" at bounding box center [508, 26] width 9 height 9
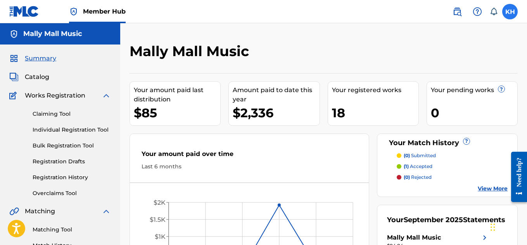
click at [506, 11] on label at bounding box center [510, 12] width 16 height 16
click at [510, 12] on input "KH Kyna Hubbard musicadmin@mstarnita.com Notification Preferences Profile Log o…" at bounding box center [510, 12] width 0 height 0
click at [390, 63] on div "Mally Mall Music" at bounding box center [278, 54] width 299 height 23
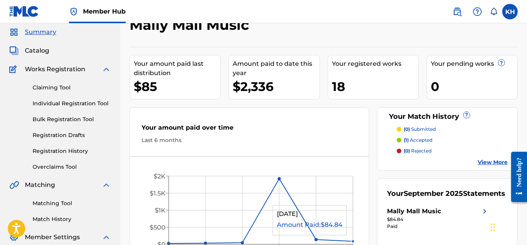
scroll to position [39, 0]
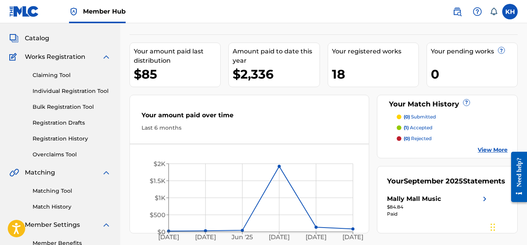
click at [188, 71] on div "$85" at bounding box center [177, 74] width 86 height 17
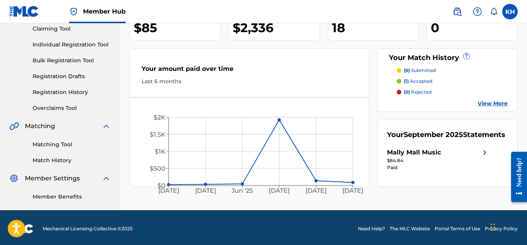
scroll to position [88, 0]
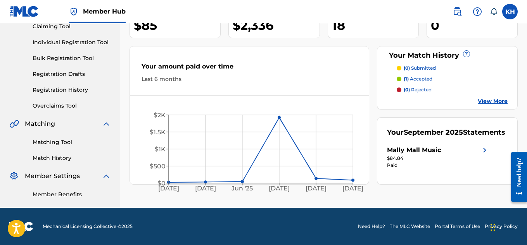
click at [417, 155] on div "Mally Mall Music" at bounding box center [414, 150] width 54 height 9
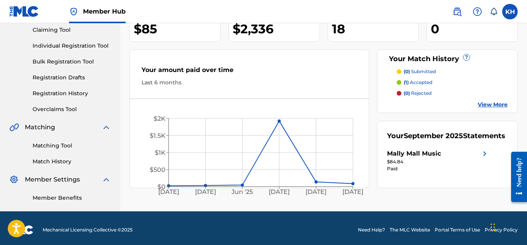
scroll to position [88, 0]
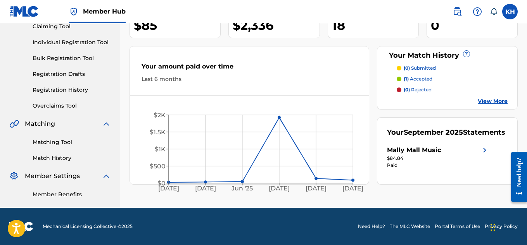
click at [484, 155] on img at bounding box center [484, 150] width 9 height 9
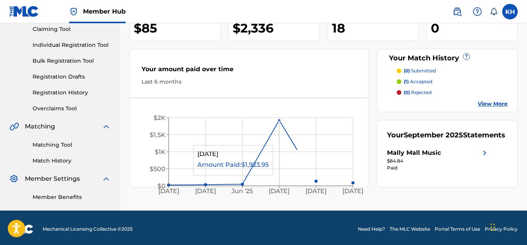
scroll to position [88, 0]
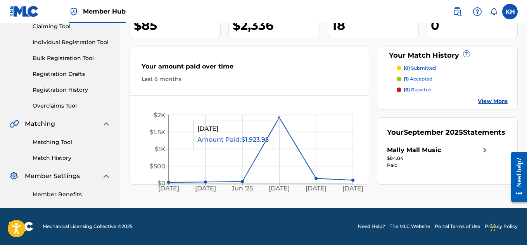
click at [279, 154] on icon "[DATE] May '[DATE] [DATE] '[DATE] Sep '25 $0 $500 $1K $1.5K $2K" at bounding box center [249, 151] width 239 height 95
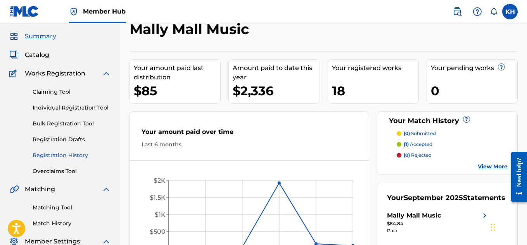
scroll to position [10, 0]
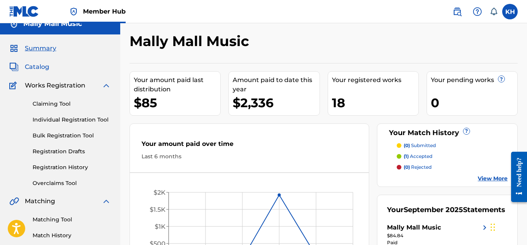
click at [45, 68] on span "Catalog" at bounding box center [37, 66] width 24 height 9
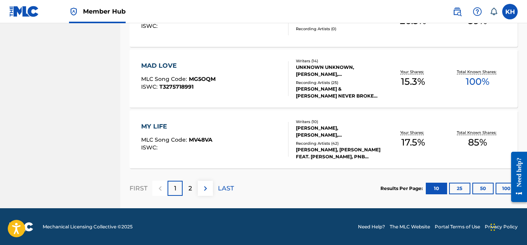
scroll to position [642, 0]
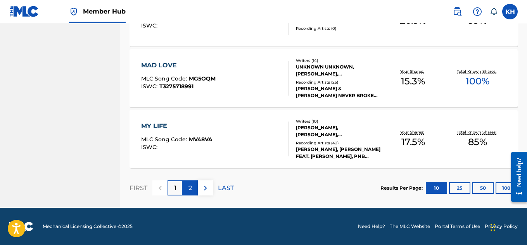
click at [189, 187] on p "2" at bounding box center [189, 188] width 3 height 9
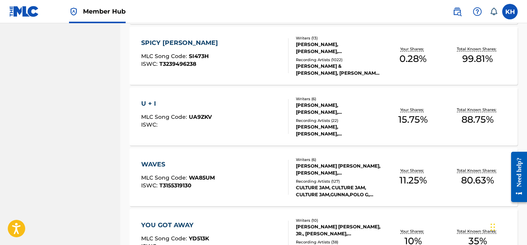
scroll to position [426, 0]
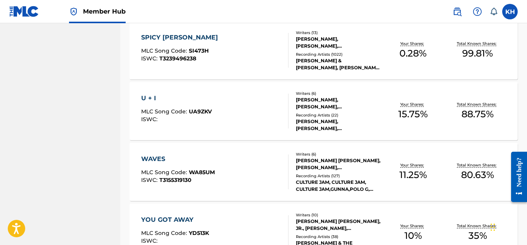
click at [283, 105] on div at bounding box center [285, 111] width 6 height 35
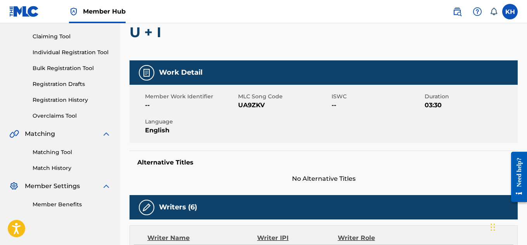
scroll to position [39, 0]
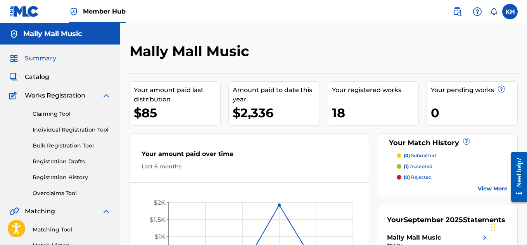
click at [73, 11] on img at bounding box center [73, 11] width 9 height 9
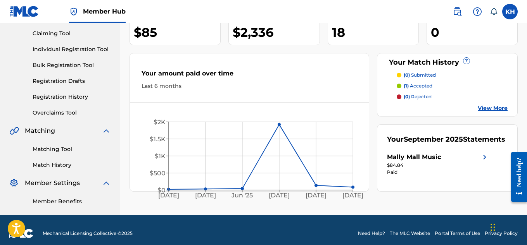
scroll to position [88, 0]
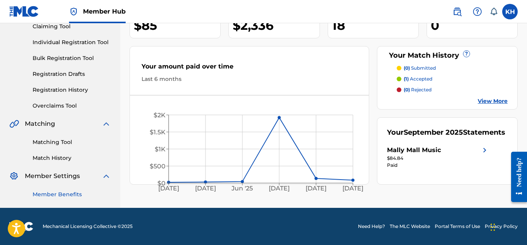
click at [79, 195] on link "Member Benefits" at bounding box center [72, 195] width 78 height 8
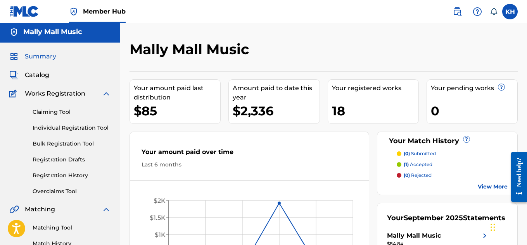
scroll to position [0, 0]
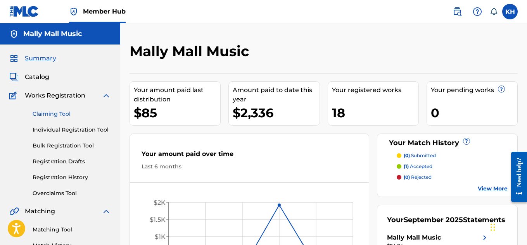
click at [67, 114] on link "Claiming Tool" at bounding box center [72, 114] width 78 height 8
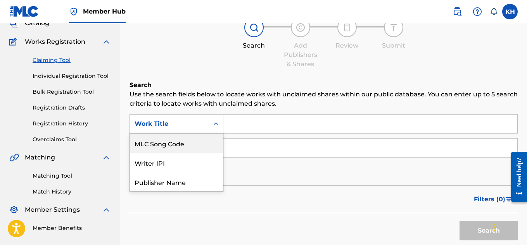
scroll to position [59, 0]
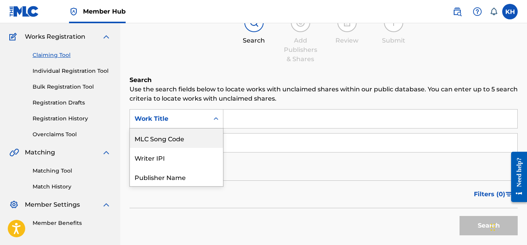
click at [214, 129] on div "7 results available. Use Up and Down to choose options, press Enter to select t…" at bounding box center [176, 118] width 94 height 19
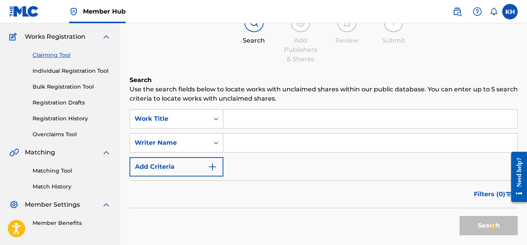
click at [213, 122] on icon "Search Form" at bounding box center [216, 119] width 8 height 8
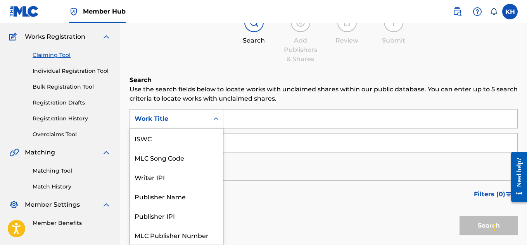
scroll to position [19, 0]
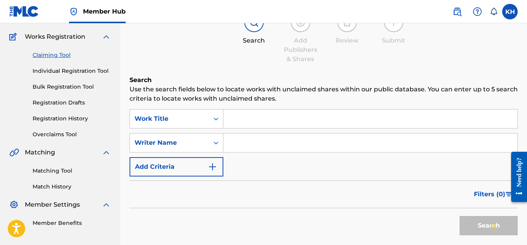
click at [278, 190] on div "Filters ( 0 )" at bounding box center [323, 195] width 388 height 28
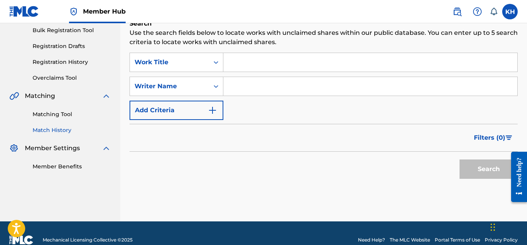
scroll to position [129, 0]
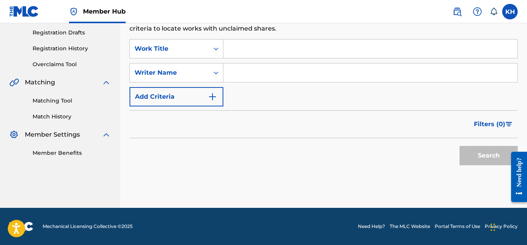
click at [105, 135] on img at bounding box center [106, 134] width 9 height 9
click at [16, 135] on img at bounding box center [13, 134] width 9 height 9
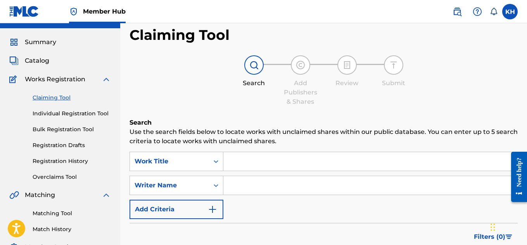
scroll to position [0, 0]
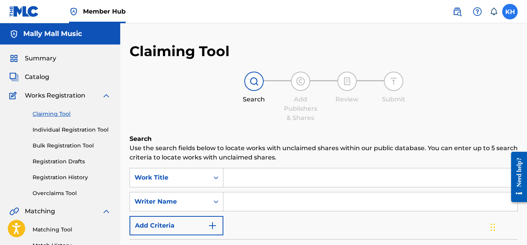
click at [506, 9] on label at bounding box center [510, 12] width 16 height 16
click at [510, 12] on input "KH Kyna Hubbard musicadmin@mstarnita.com Notification Preferences Profile Log o…" at bounding box center [510, 12] width 0 height 0
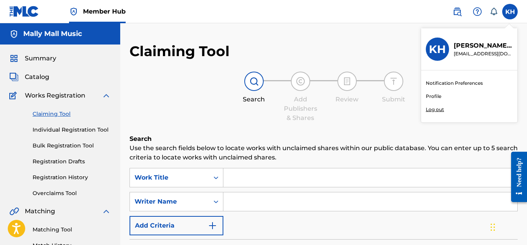
click at [435, 96] on link "Profile" at bounding box center [434, 96] width 16 height 7
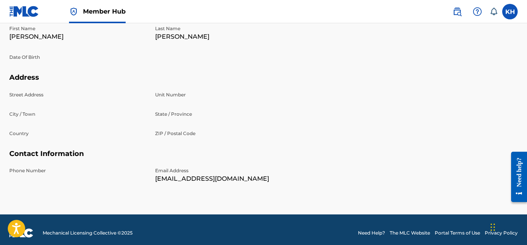
scroll to position [239, 0]
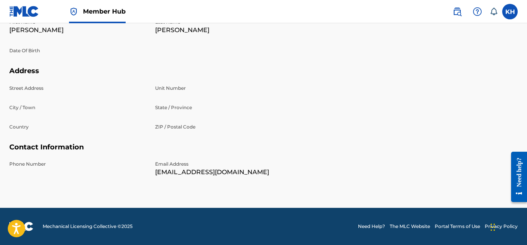
click at [41, 164] on p "Phone Number" at bounding box center [77, 164] width 136 height 7
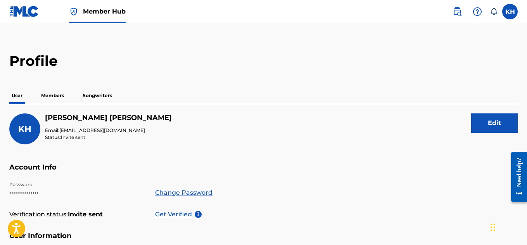
scroll to position [7, 0]
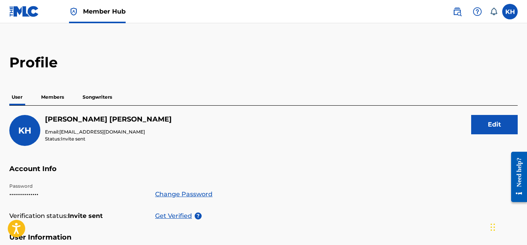
click at [57, 97] on p "Members" at bounding box center [53, 97] width 28 height 16
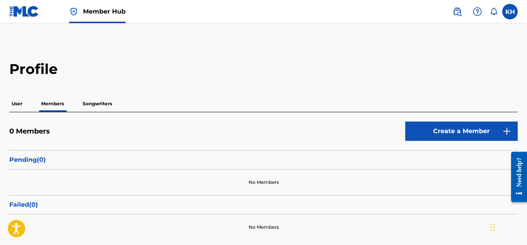
click at [98, 105] on p "Songwriters" at bounding box center [97, 104] width 34 height 16
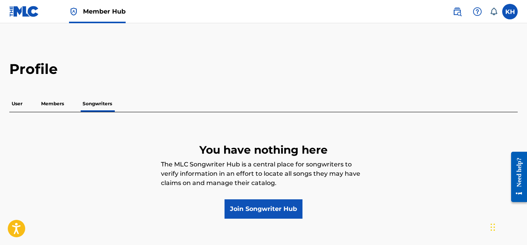
click at [19, 105] on p "User" at bounding box center [17, 104] width 16 height 16
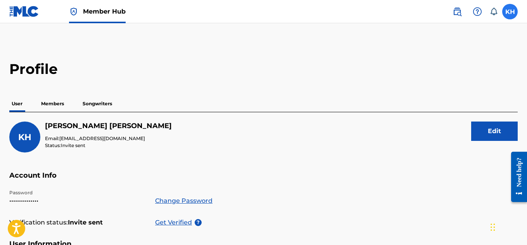
click at [509, 14] on label at bounding box center [510, 12] width 16 height 16
click at [510, 12] on input "KH Kyna Hubbard musicadmin@mstarnita.com Notification Preferences Profile Log o…" at bounding box center [510, 12] width 0 height 0
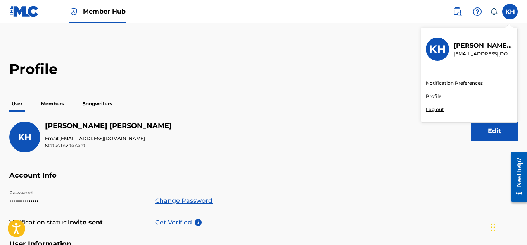
click at [358, 79] on div "Profile User Members Songwriters KH Kyna Hubbard Email: musicadmin@mstarnita.co…" at bounding box center [263, 244] width 527 height 368
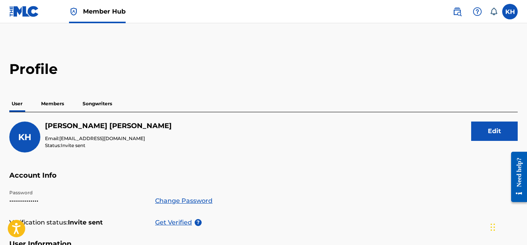
click at [31, 15] on img at bounding box center [24, 11] width 30 height 11
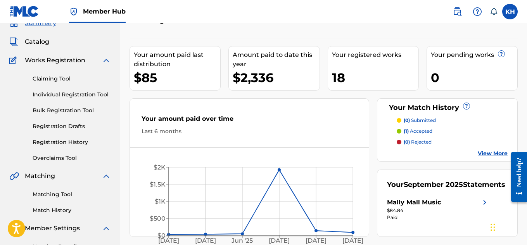
scroll to position [49, 0]
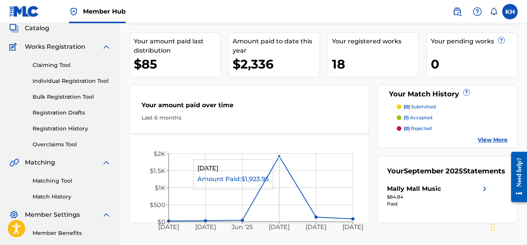
click at [279, 156] on circle at bounding box center [279, 156] width 3 height 3
click at [305, 195] on icon "Apr '25 May '25 Jun '25 Jul '25 Aug '25 Sep '25 $0 $500 $1K $1.5K $2K" at bounding box center [249, 189] width 239 height 95
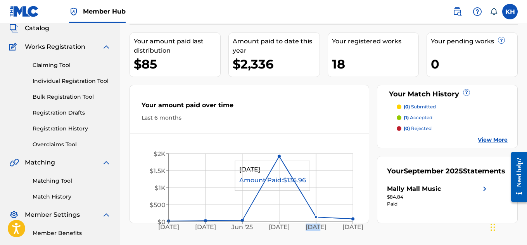
click at [305, 195] on icon "Apr '25 May '25 Jun '25 Jul '25 Aug '25 Sep '25 $0 $500 $1K $1.5K $2K" at bounding box center [249, 189] width 239 height 95
click at [304, 190] on icon "Apr '25 May '25 Jun '25 Jul '25 Aug '25 Sep '25 $0 $500 $1K $1.5K $2K" at bounding box center [249, 189] width 239 height 95
drag, startPoint x: 342, startPoint y: 60, endPoint x: 332, endPoint y: 60, distance: 9.7
click at [342, 60] on div "18" at bounding box center [375, 63] width 86 height 17
click at [267, 57] on div "$2,336" at bounding box center [276, 63] width 86 height 17
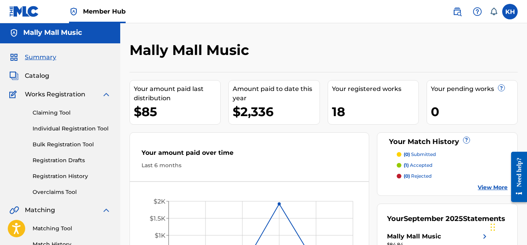
scroll to position [0, 0]
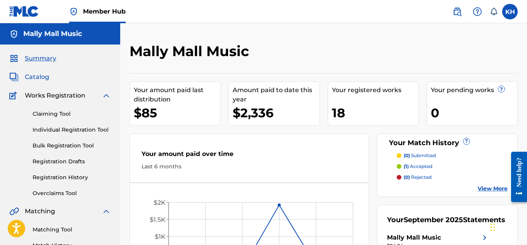
click at [45, 80] on span "Catalog" at bounding box center [37, 77] width 24 height 9
